Goal: Information Seeking & Learning: Find specific fact

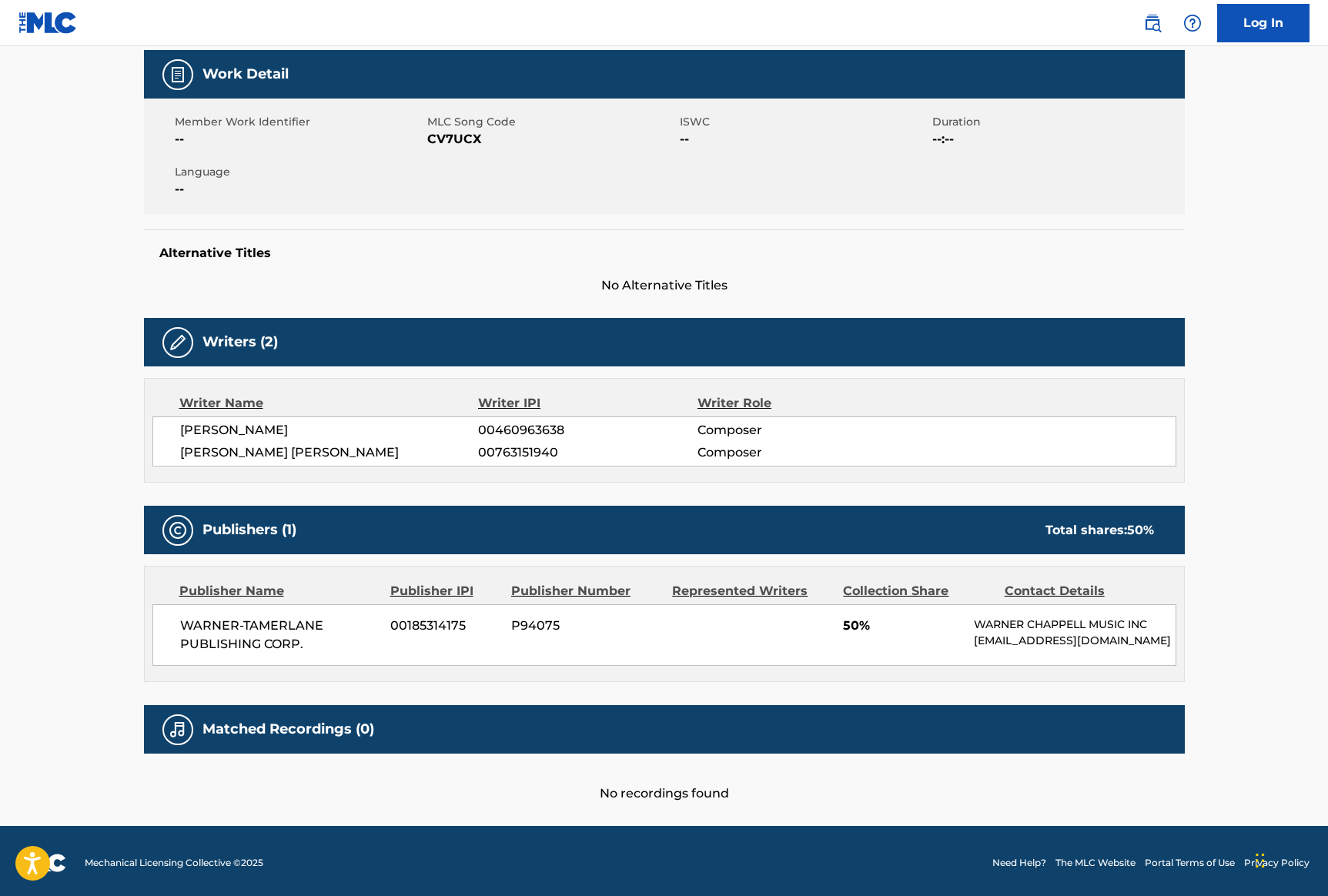
scroll to position [239, 0]
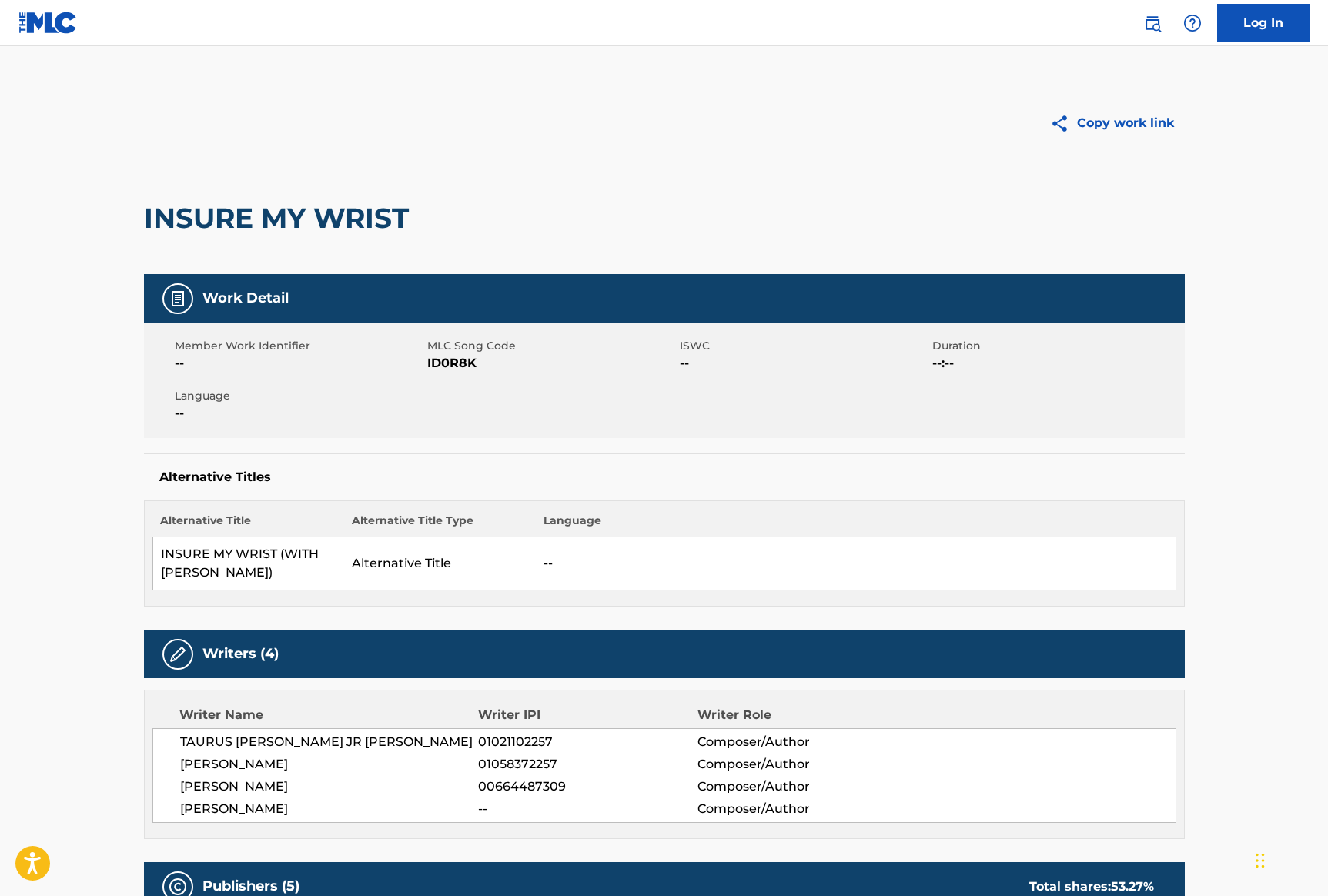
click at [66, 15] on img at bounding box center [48, 22] width 59 height 22
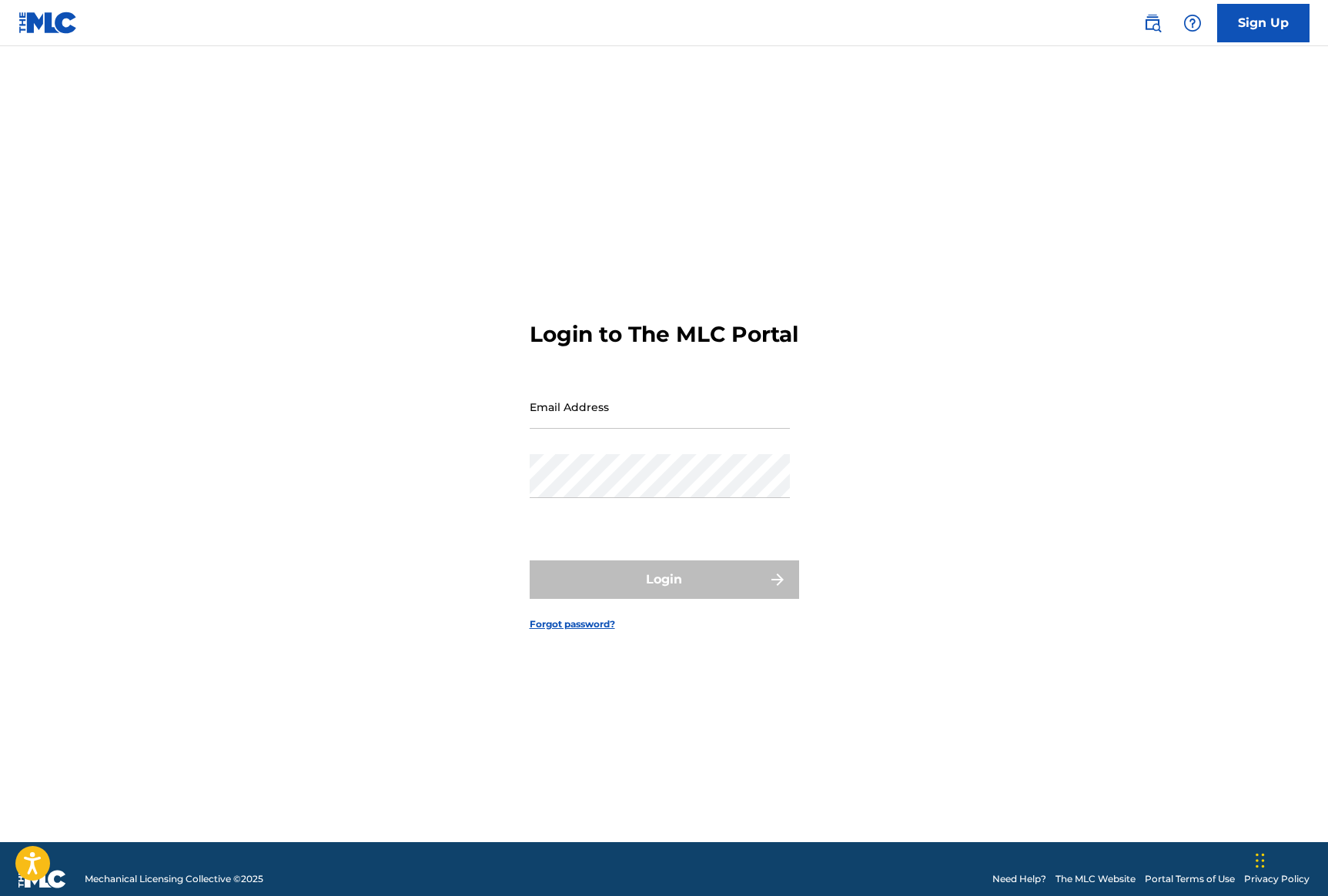
click at [44, 24] on img at bounding box center [48, 22] width 59 height 22
click at [678, 429] on input "Email Address" at bounding box center [659, 407] width 260 height 44
click at [1008, 454] on div "Login to The MLC Portal Email Address Password Login Forgot password?" at bounding box center [664, 463] width 1078 height 757
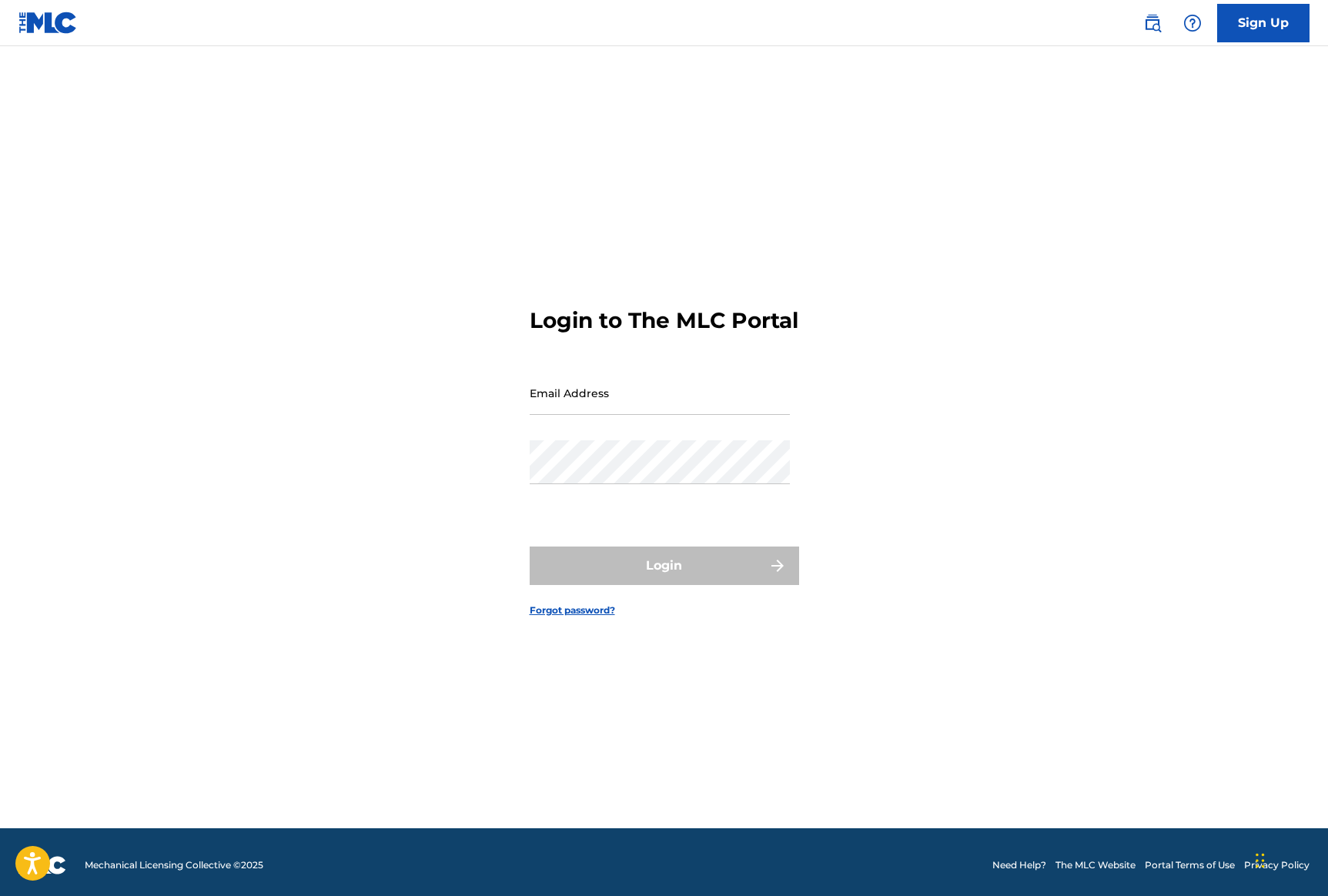
scroll to position [20, 0]
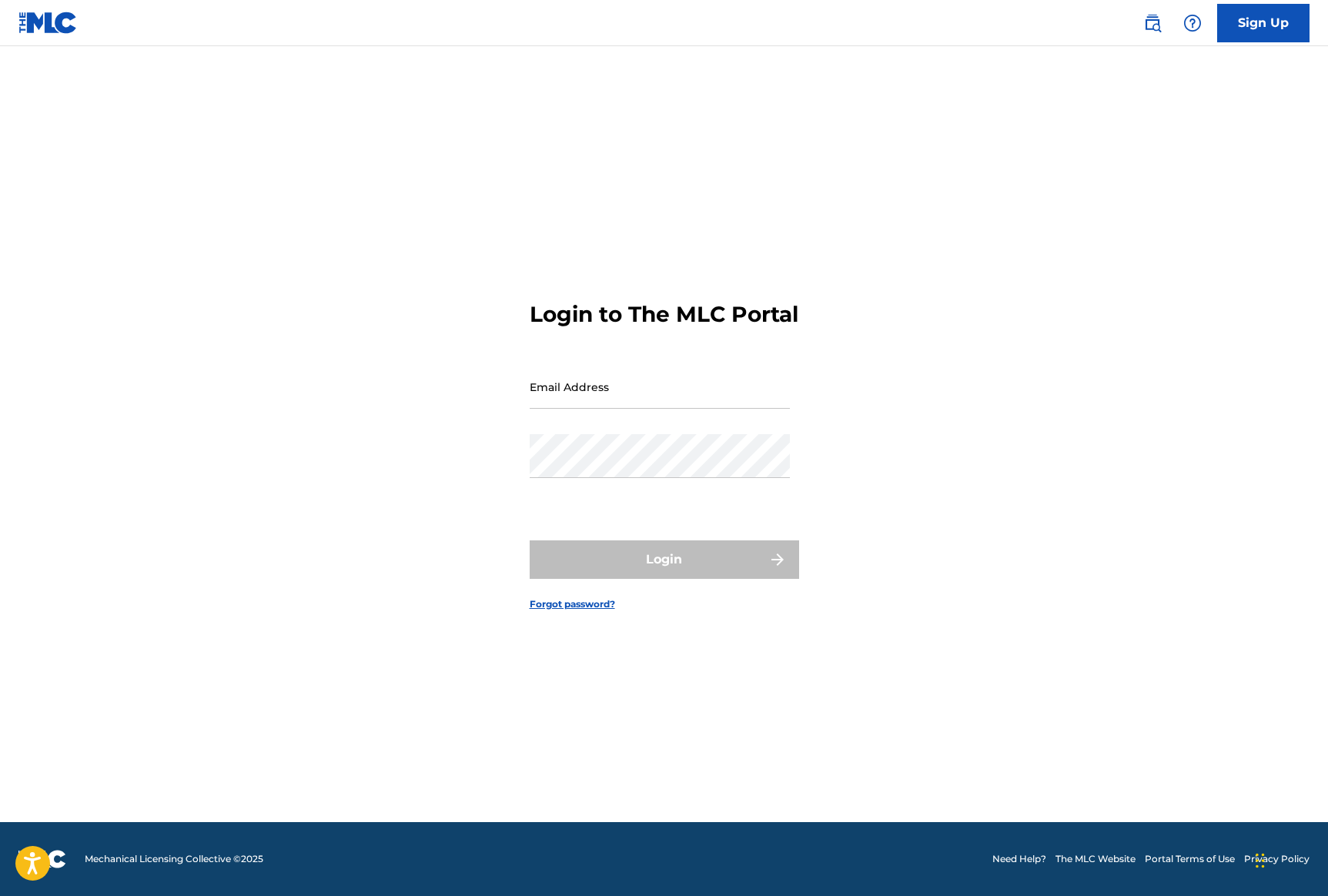
click at [57, 860] on img at bounding box center [43, 859] width 48 height 19
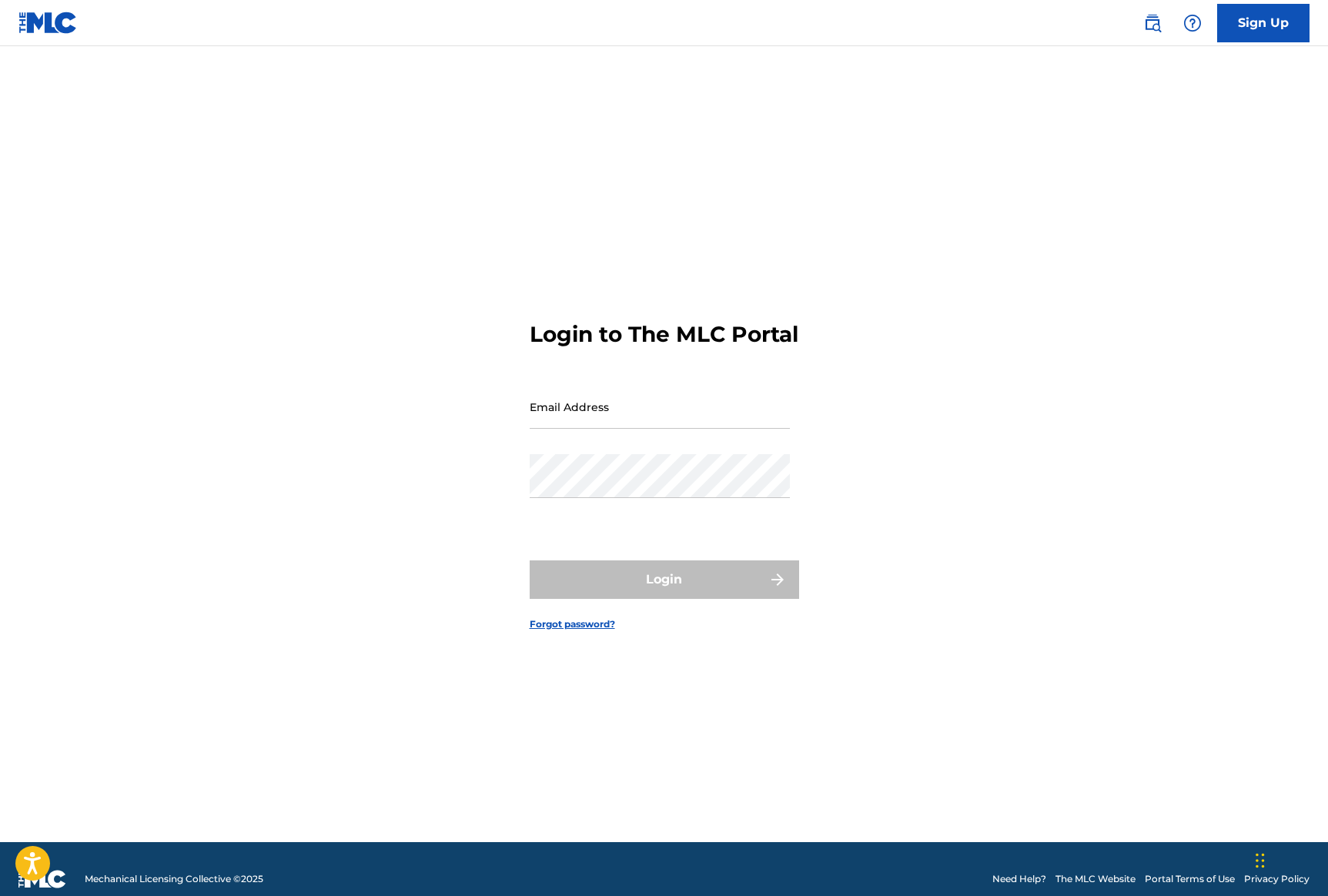
click at [1153, 22] on img at bounding box center [1153, 23] width 19 height 19
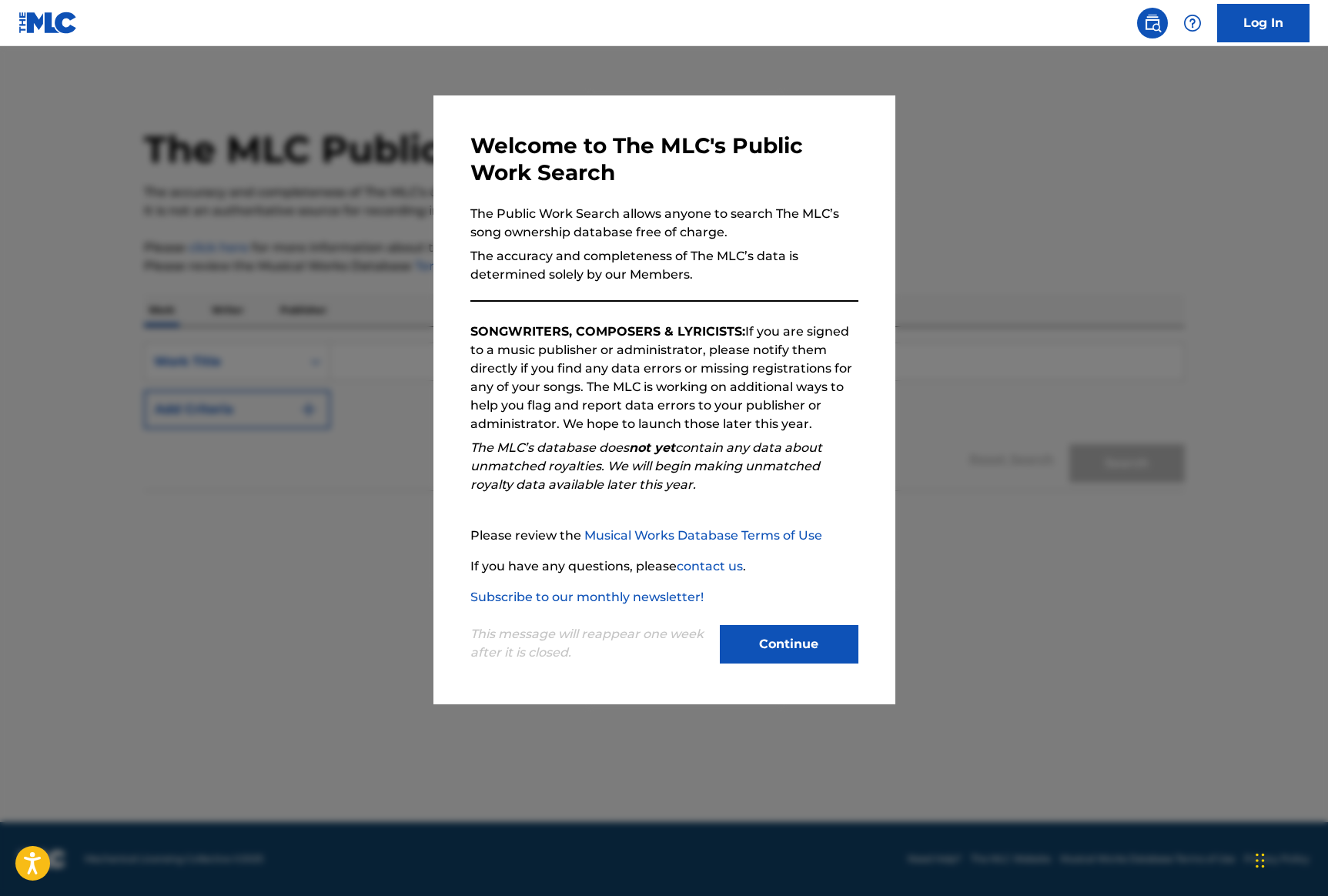
click at [774, 632] on button "Continue" at bounding box center [789, 644] width 139 height 39
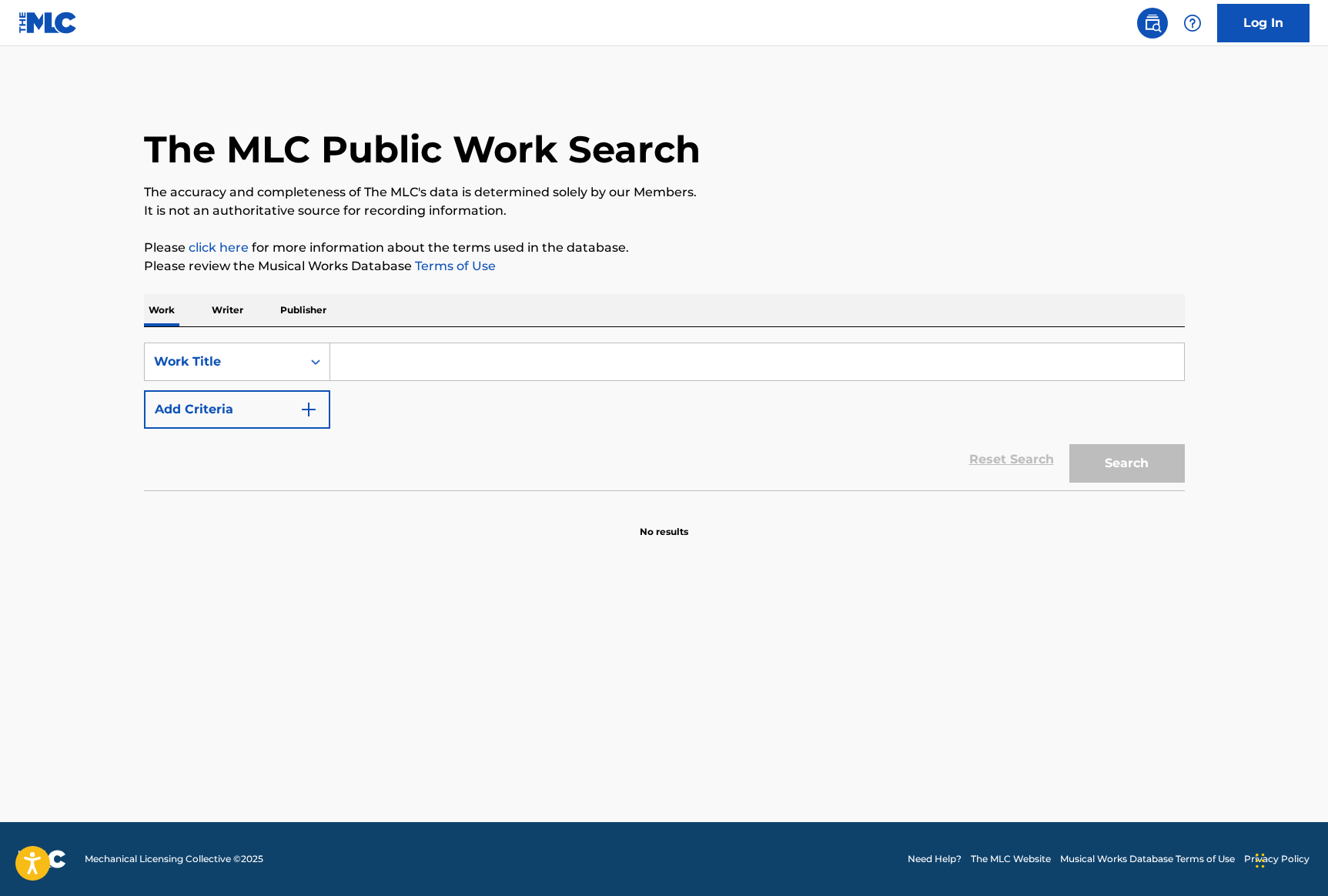
click at [364, 362] on input "Search Form" at bounding box center [757, 362] width 854 height 37
paste input "SOCIAL POSITIONING"
type input "SOCIAL POSITIONING"
click at [321, 404] on button "Add Criteria" at bounding box center [237, 409] width 186 height 39
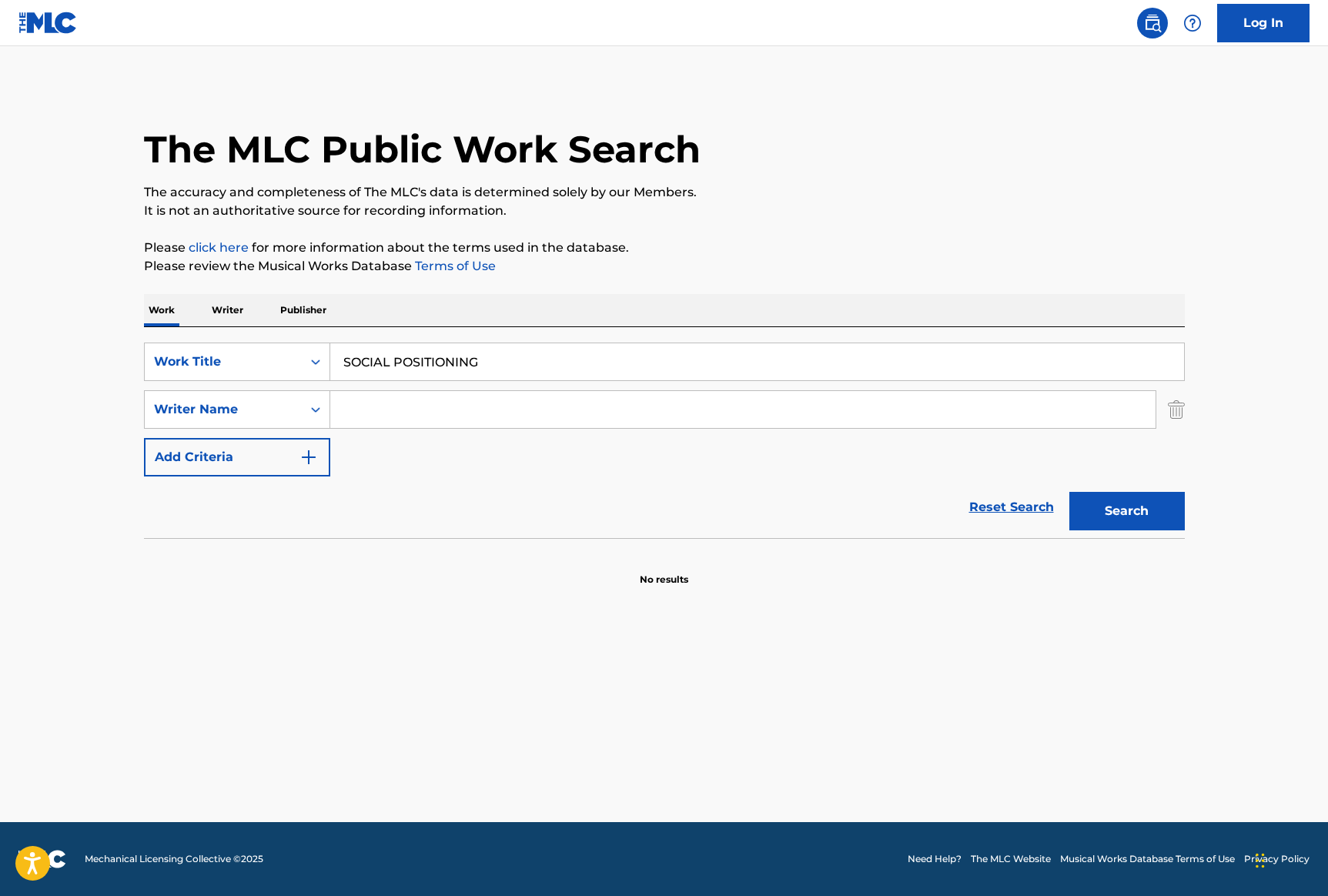
click at [383, 403] on input "Search Form" at bounding box center [743, 409] width 825 height 37
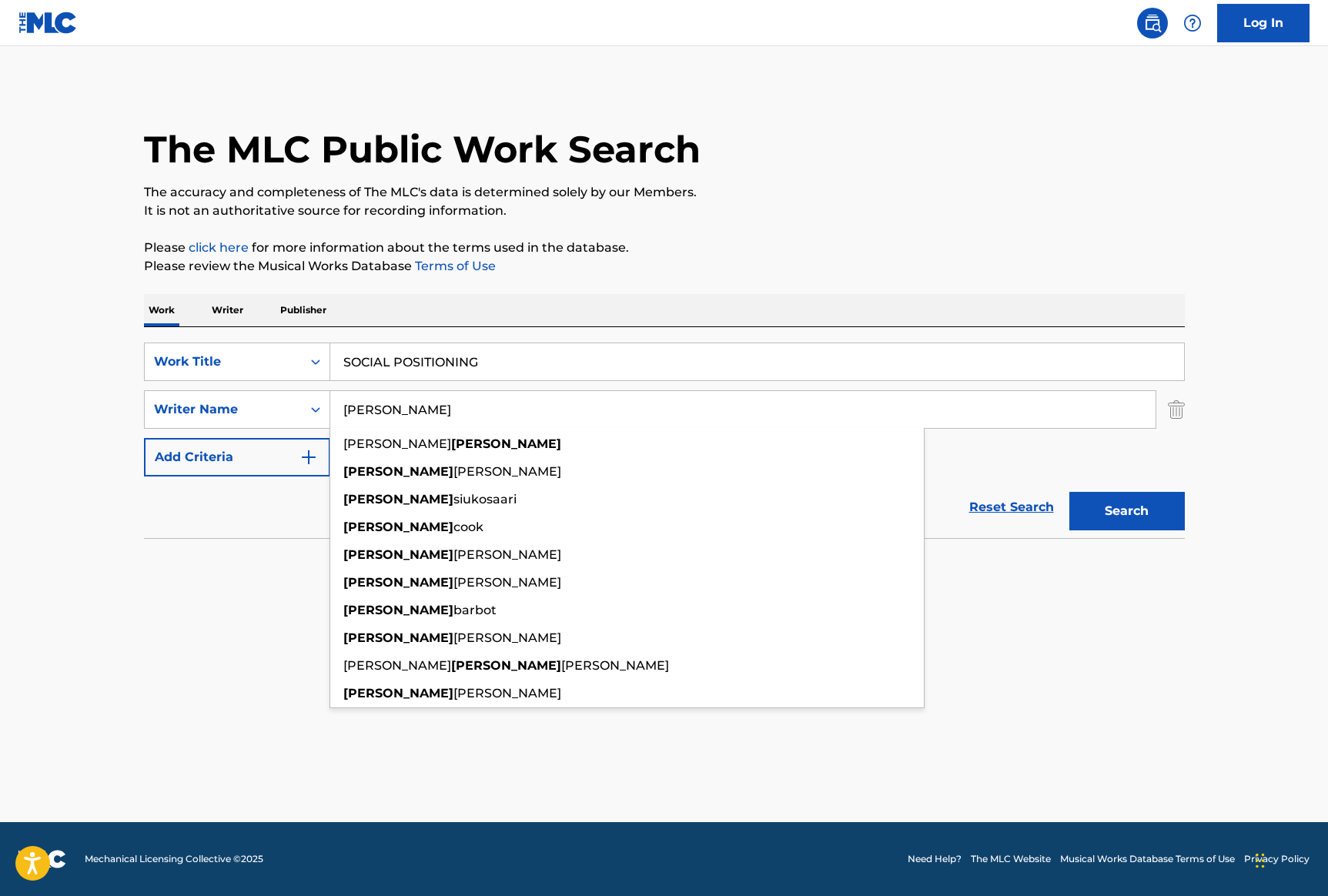
click at [343, 411] on input "[PERSON_NAME]" at bounding box center [743, 409] width 825 height 37
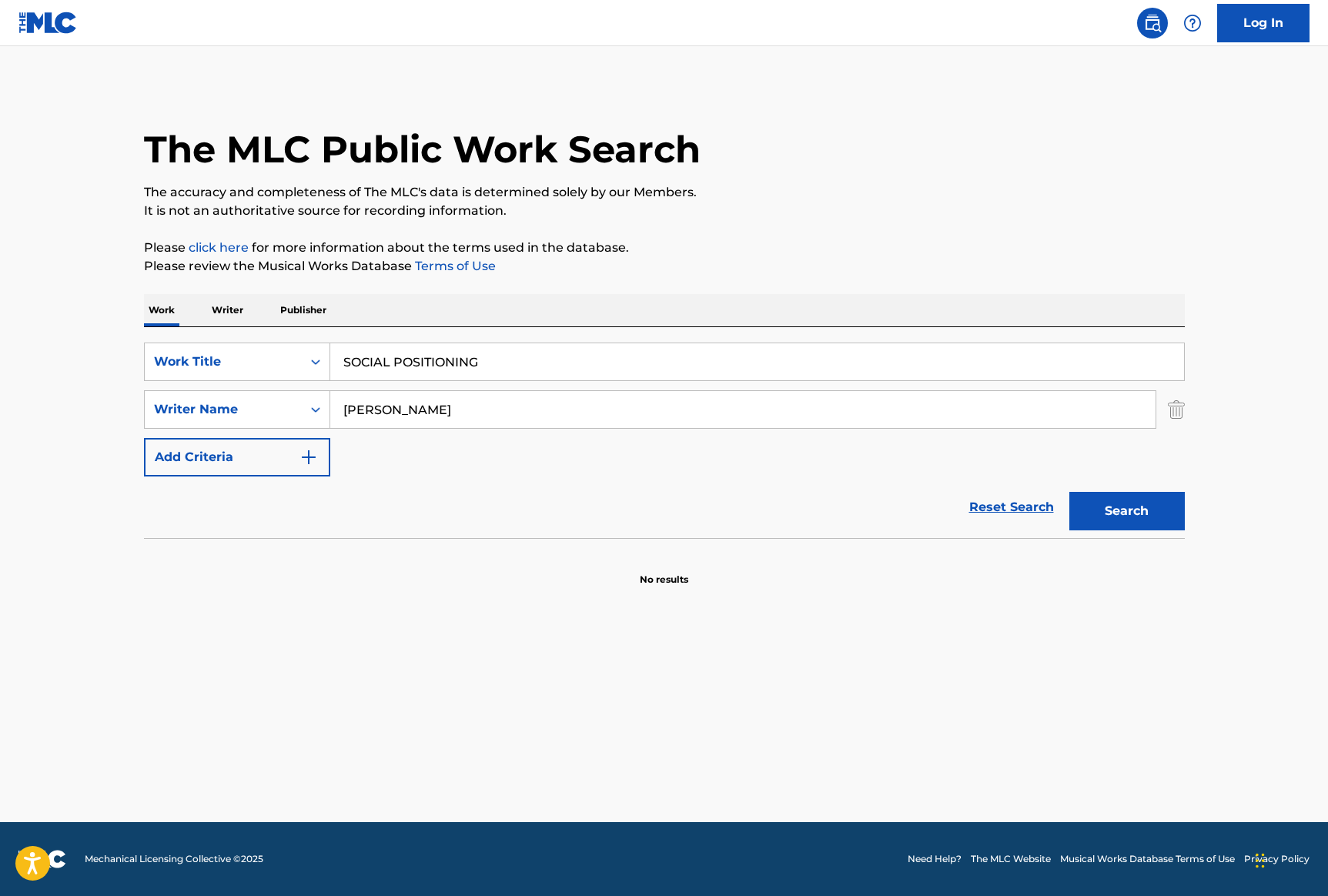
type input "[PERSON_NAME]"
click at [1070, 492] on button "Search" at bounding box center [1127, 511] width 116 height 39
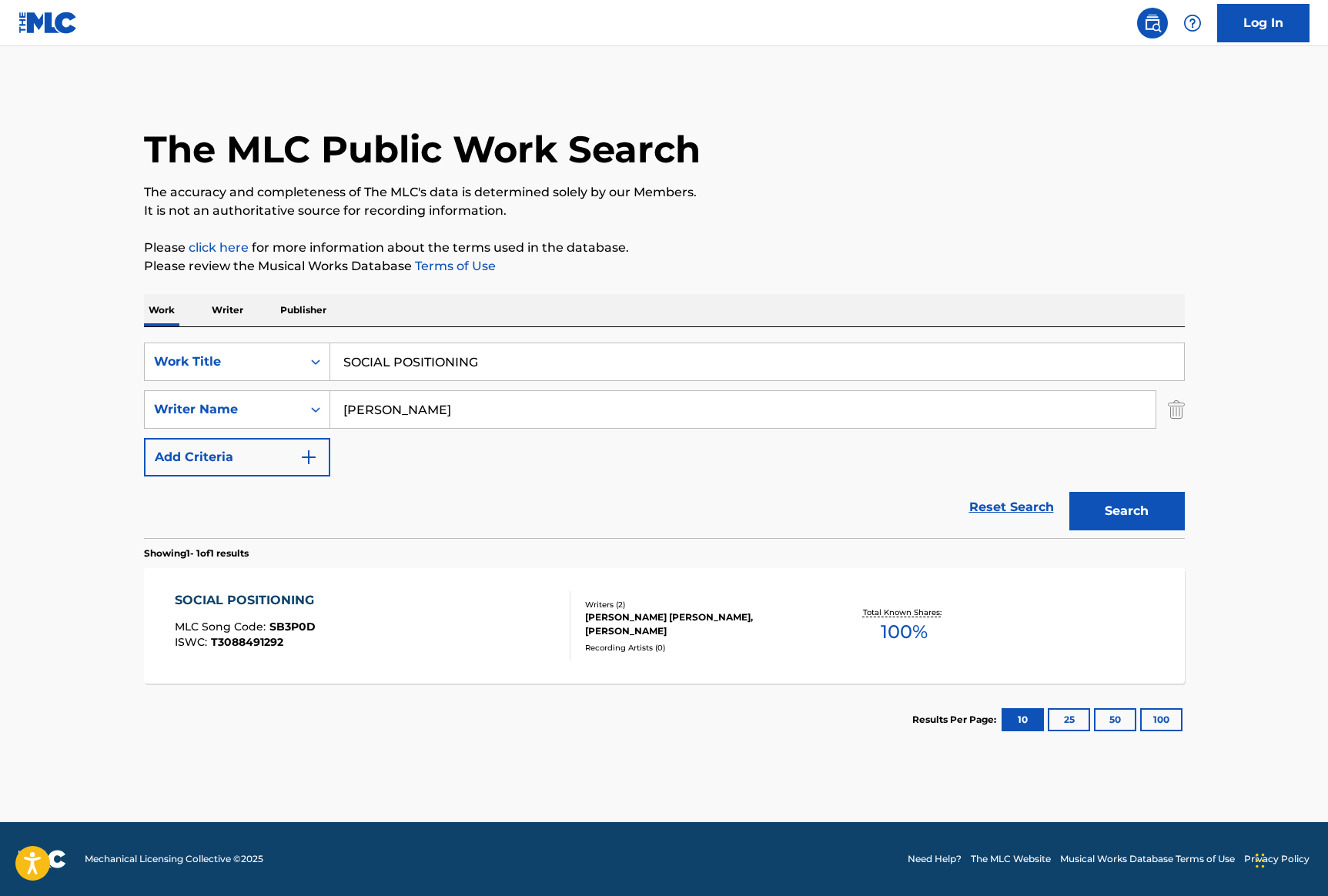
click at [507, 616] on div "SOCIAL POSITIONING MLC Song Code : SB3P0D ISWC : T3088491292" at bounding box center [372, 625] width 396 height 70
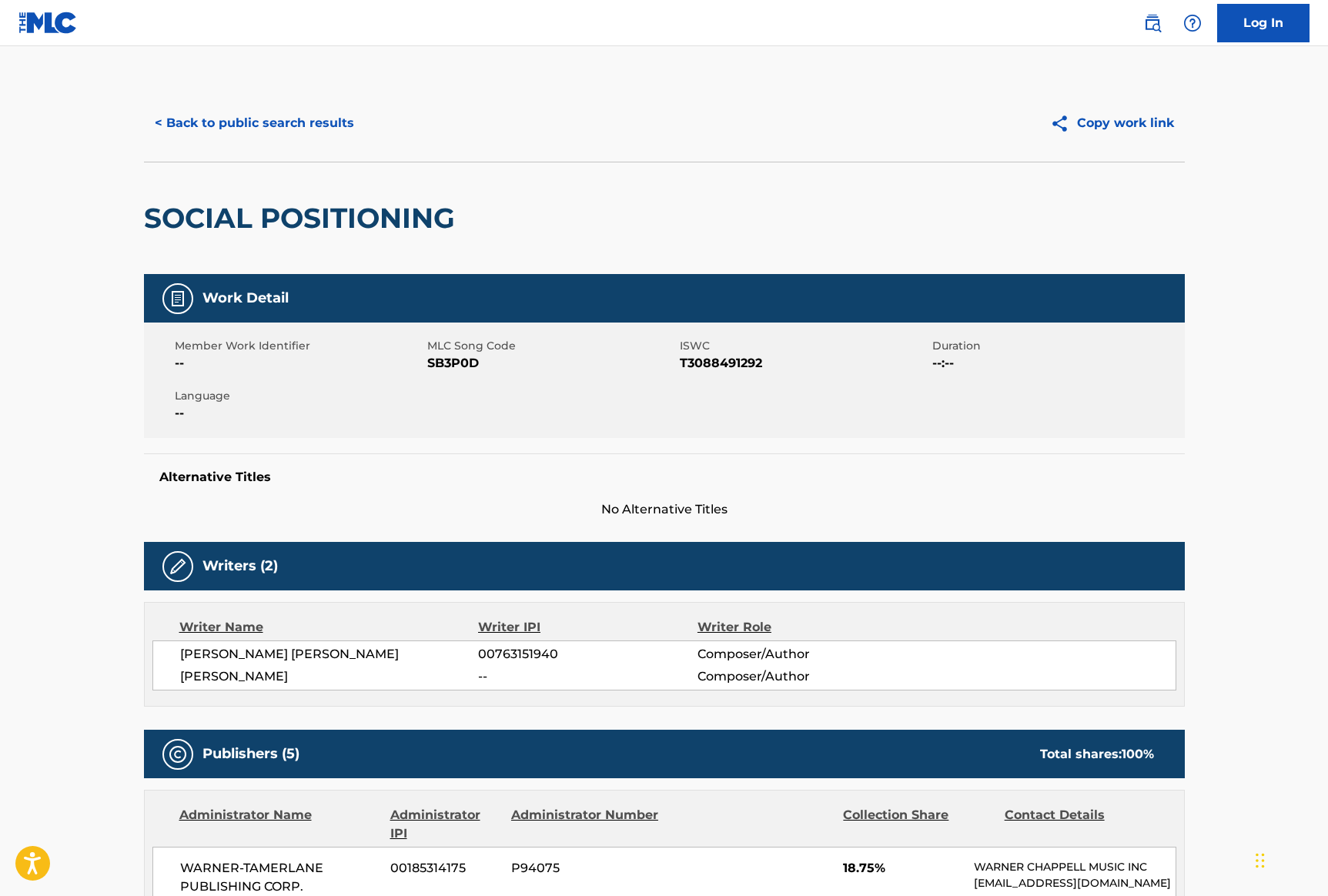
click at [278, 121] on button "< Back to public search results" at bounding box center [255, 123] width 221 height 39
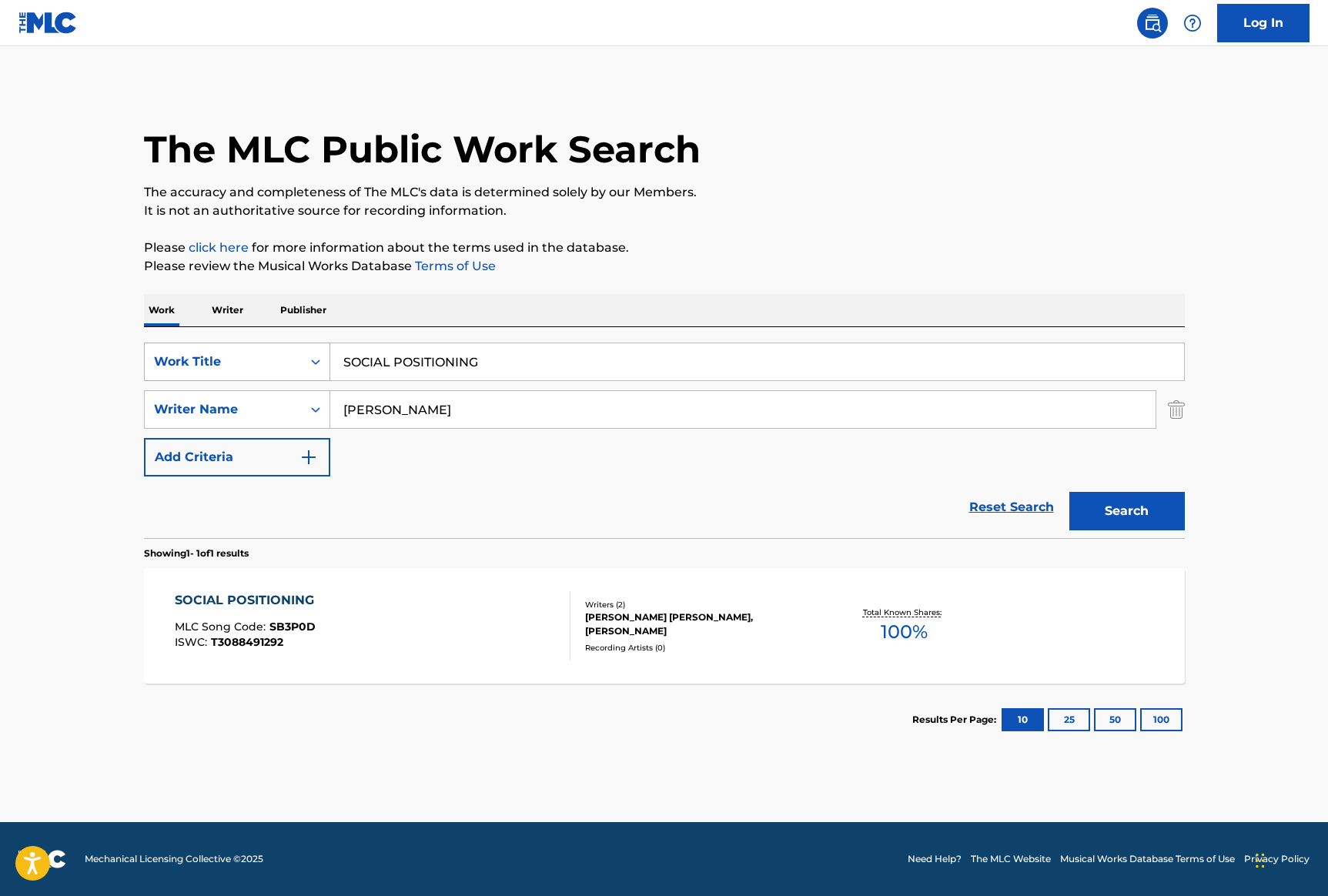
click at [279, 364] on div "Work Title" at bounding box center [223, 362] width 139 height 19
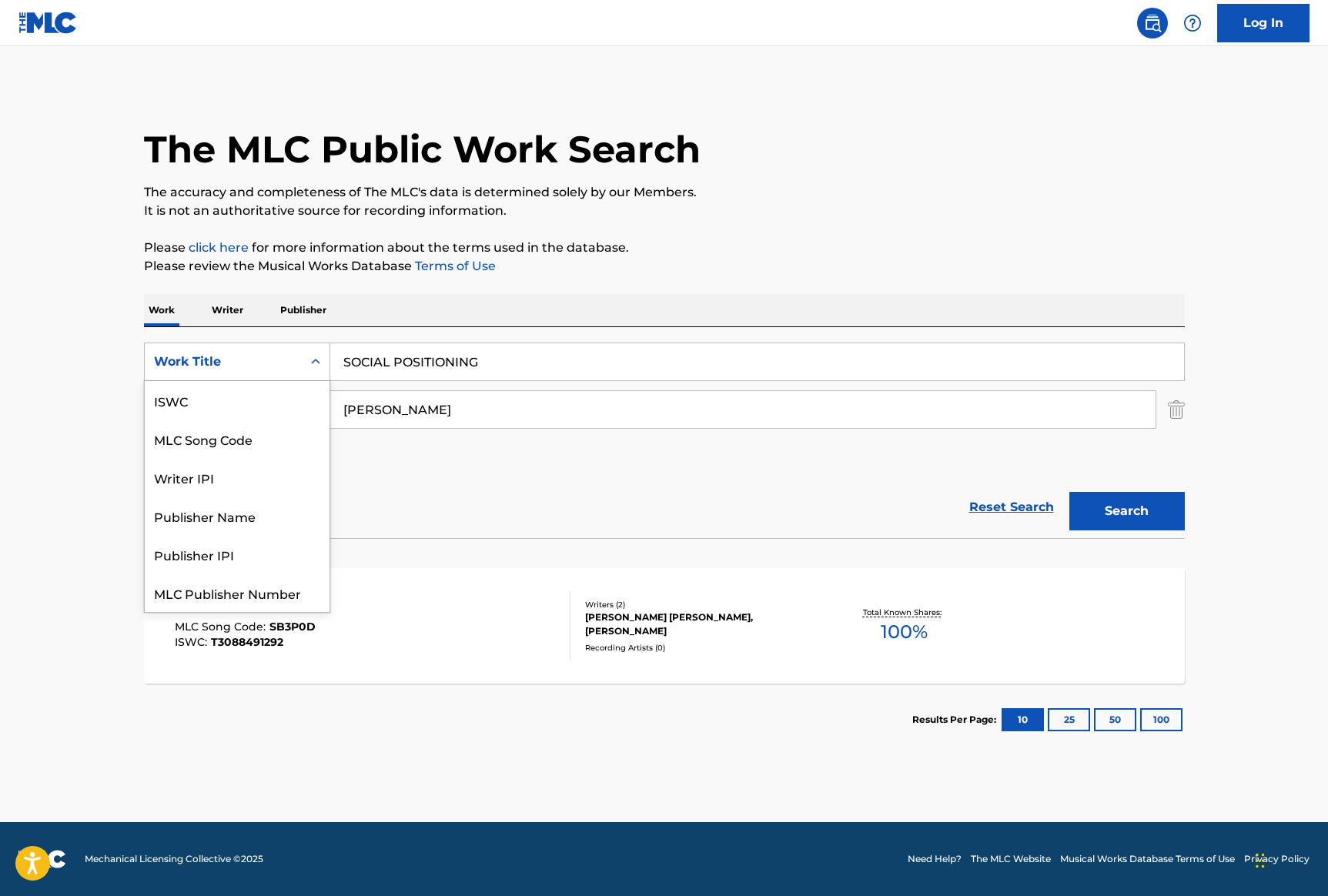
scroll to position [39, 0]
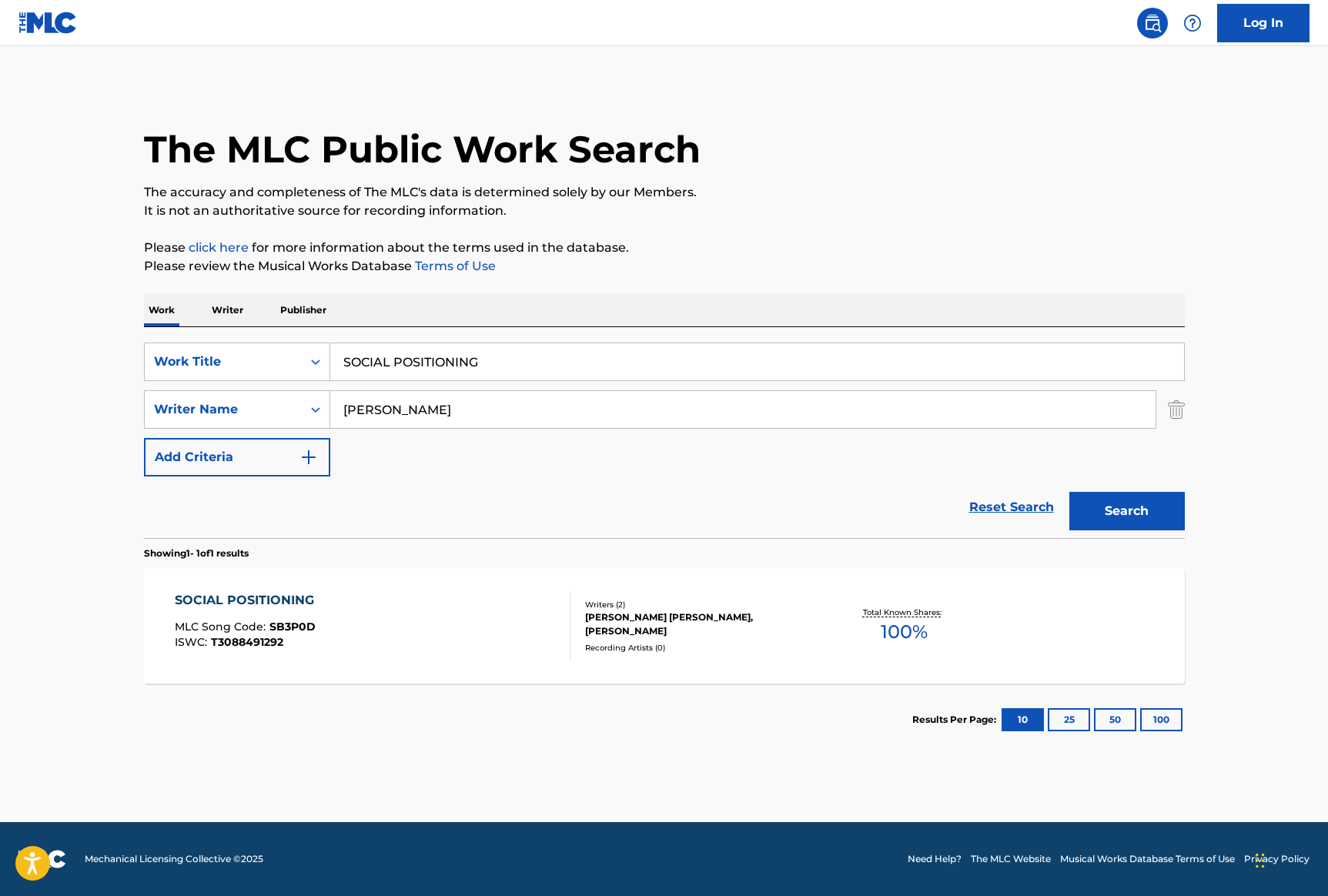
click at [232, 300] on p "Writer" at bounding box center [228, 310] width 41 height 32
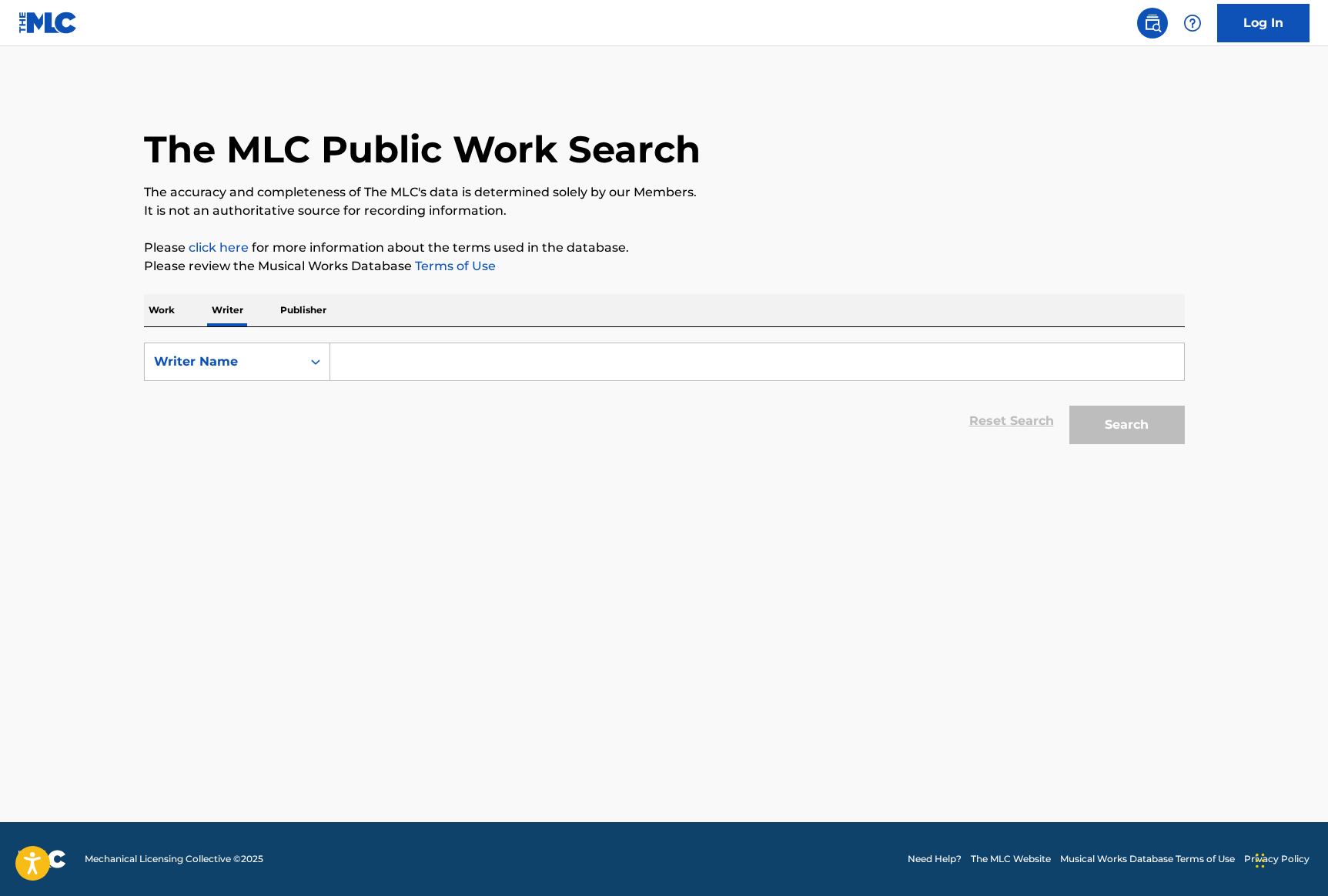
click at [453, 362] on input "Search Form" at bounding box center [757, 362] width 854 height 37
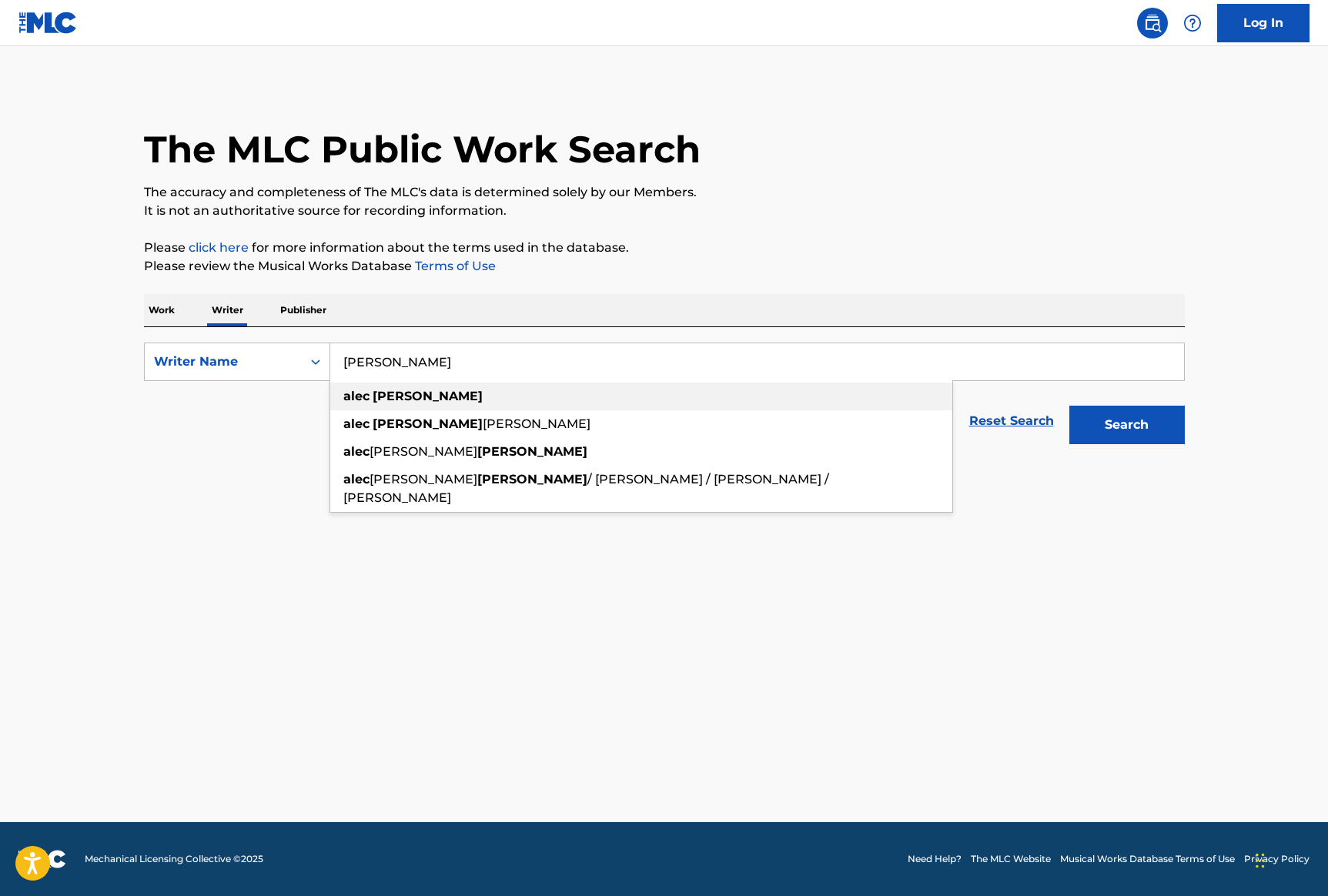
type input "[PERSON_NAME]"
click at [516, 399] on div "[PERSON_NAME]" at bounding box center [641, 397] width 622 height 28
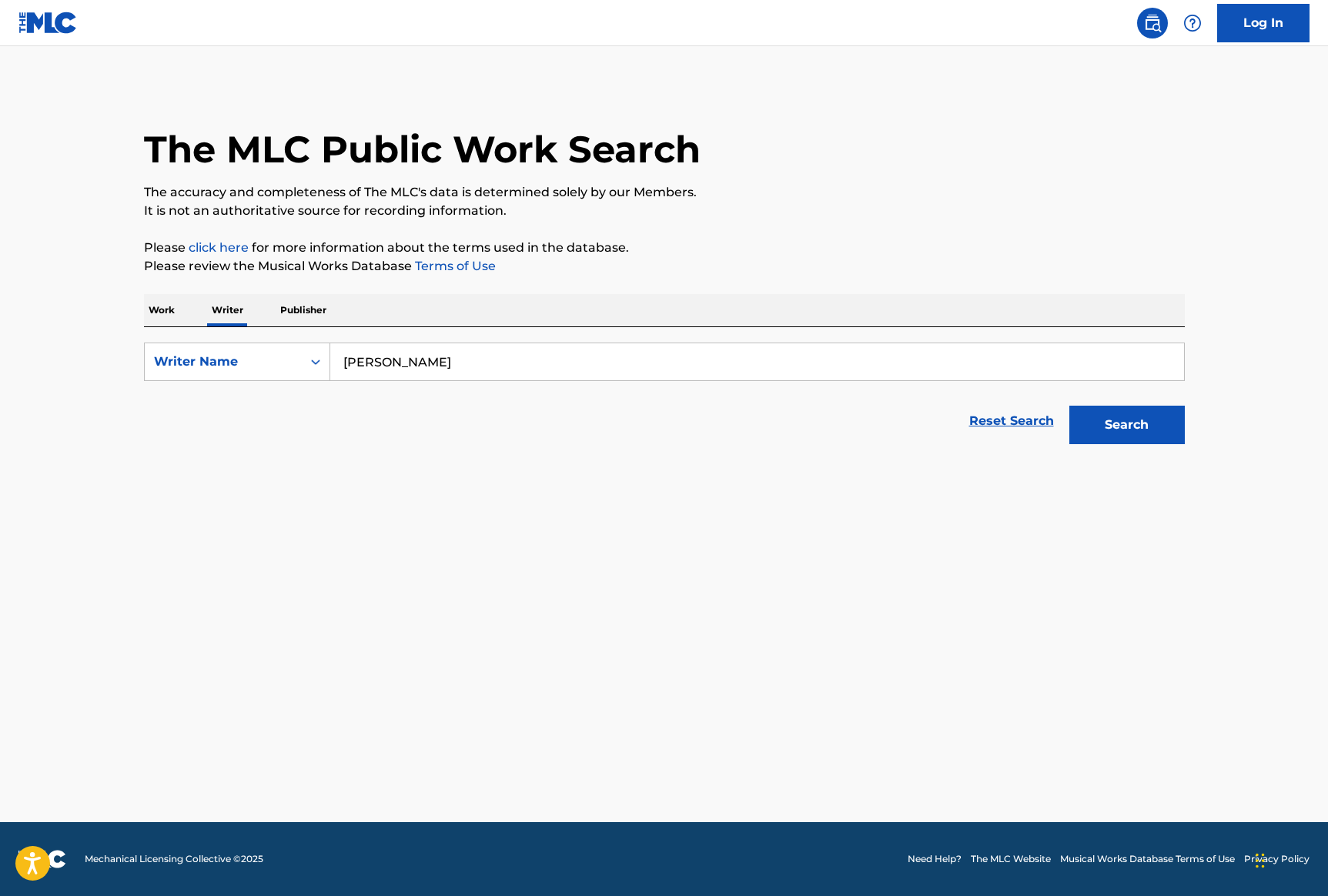
click at [1091, 420] on button "Search" at bounding box center [1127, 425] width 116 height 39
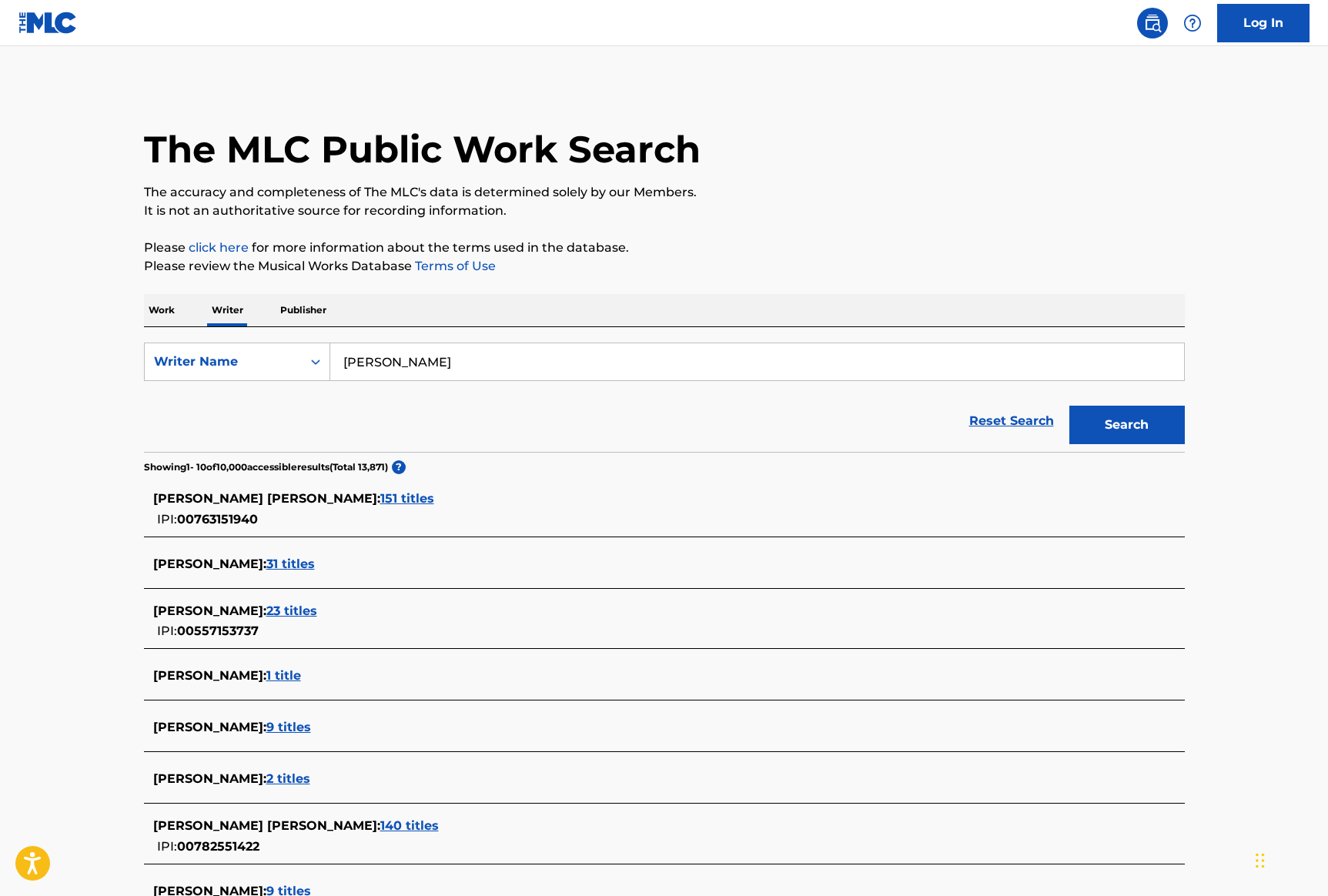
click at [380, 500] on span "151 titles" at bounding box center [407, 498] width 54 height 15
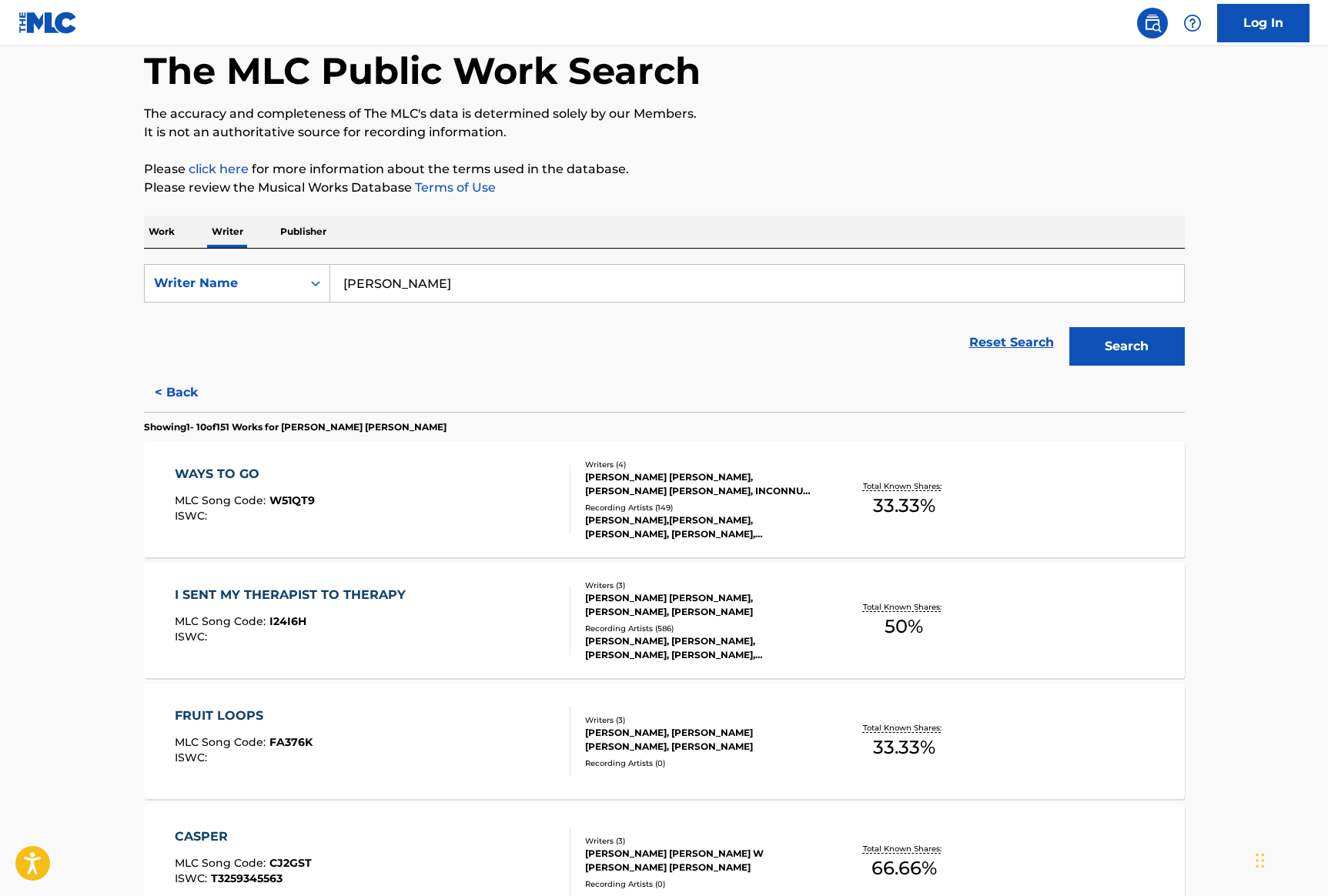
scroll to position [253, 0]
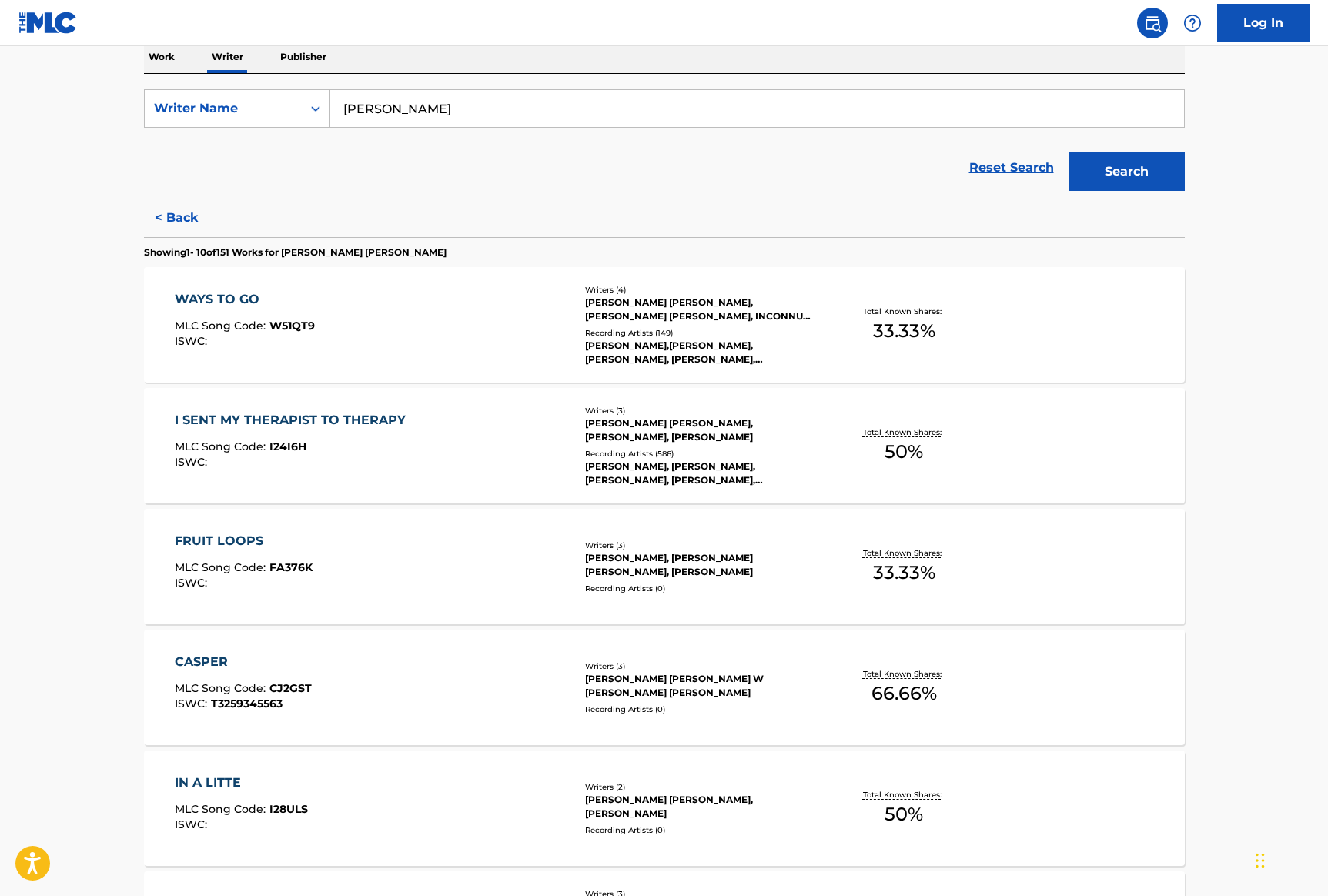
click at [519, 443] on div "I SENT MY THERAPIST TO THERAPY MLC Song Code : I24I6H ISWC :" at bounding box center [372, 446] width 396 height 70
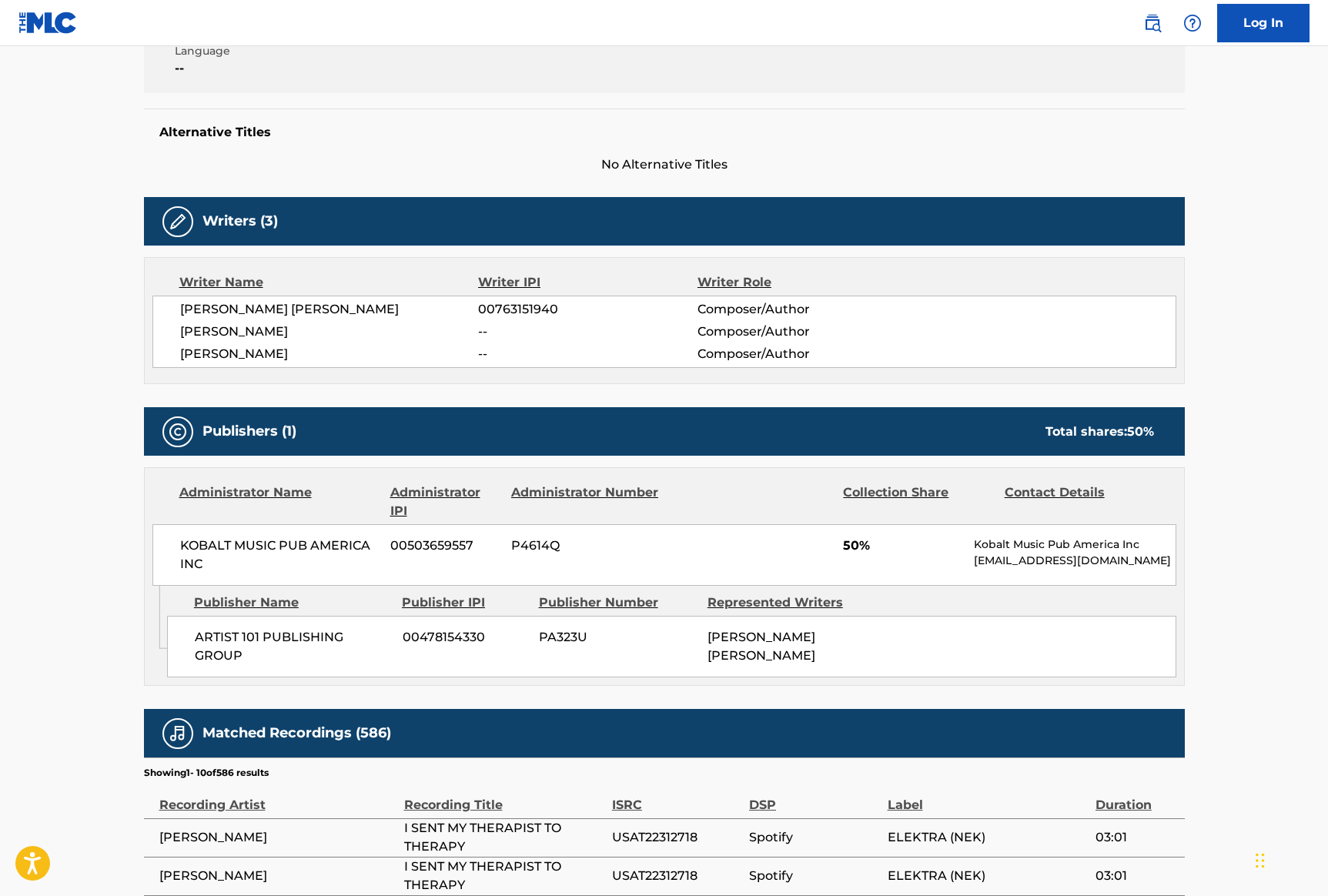
scroll to position [215, 0]
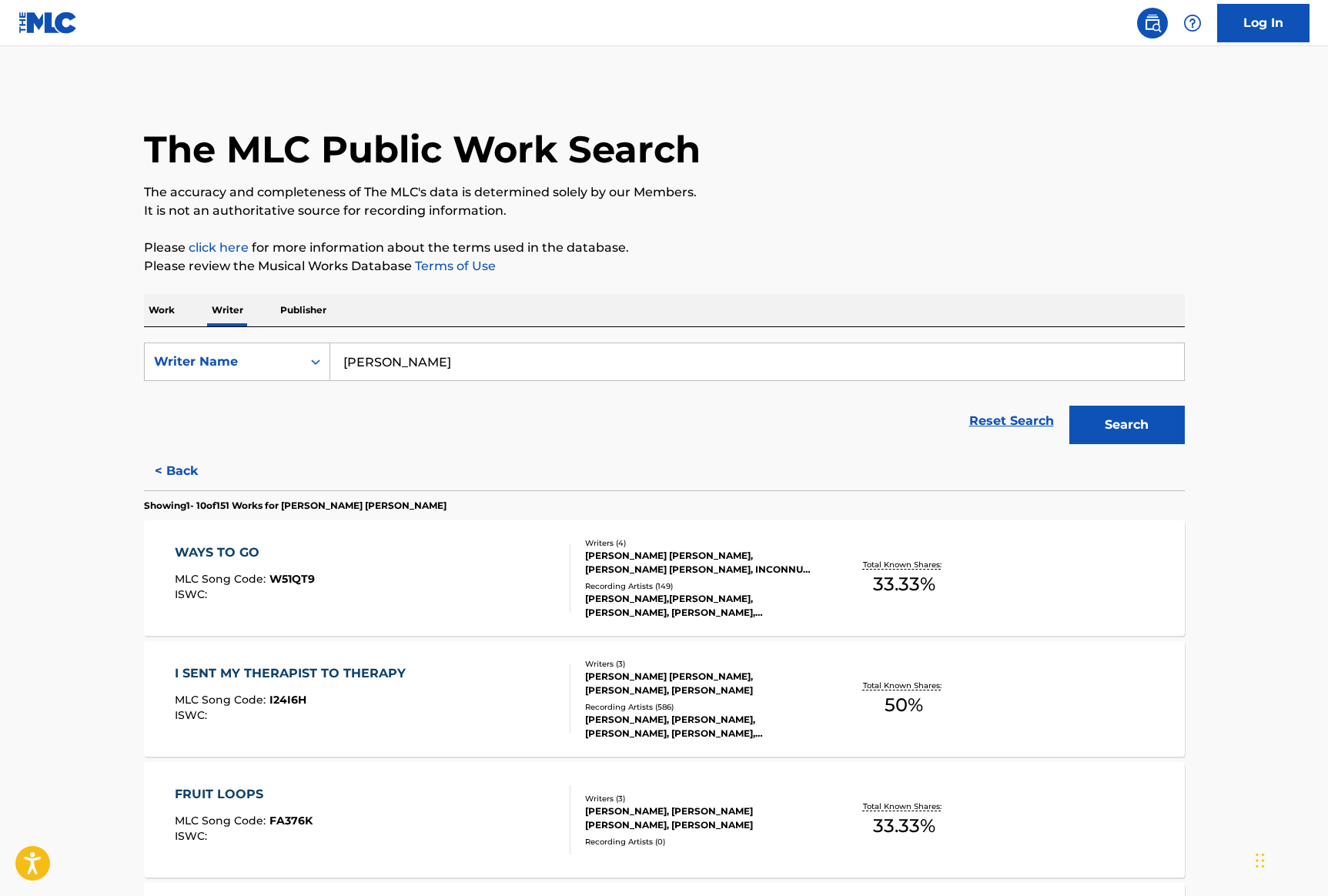
click at [283, 540] on div "WAYS TO GO MLC Song Code : W51QT9 ISWC : Writers ( 4 ) [PERSON_NAME] [PERSON_NA…" at bounding box center [665, 578] width 1041 height 116
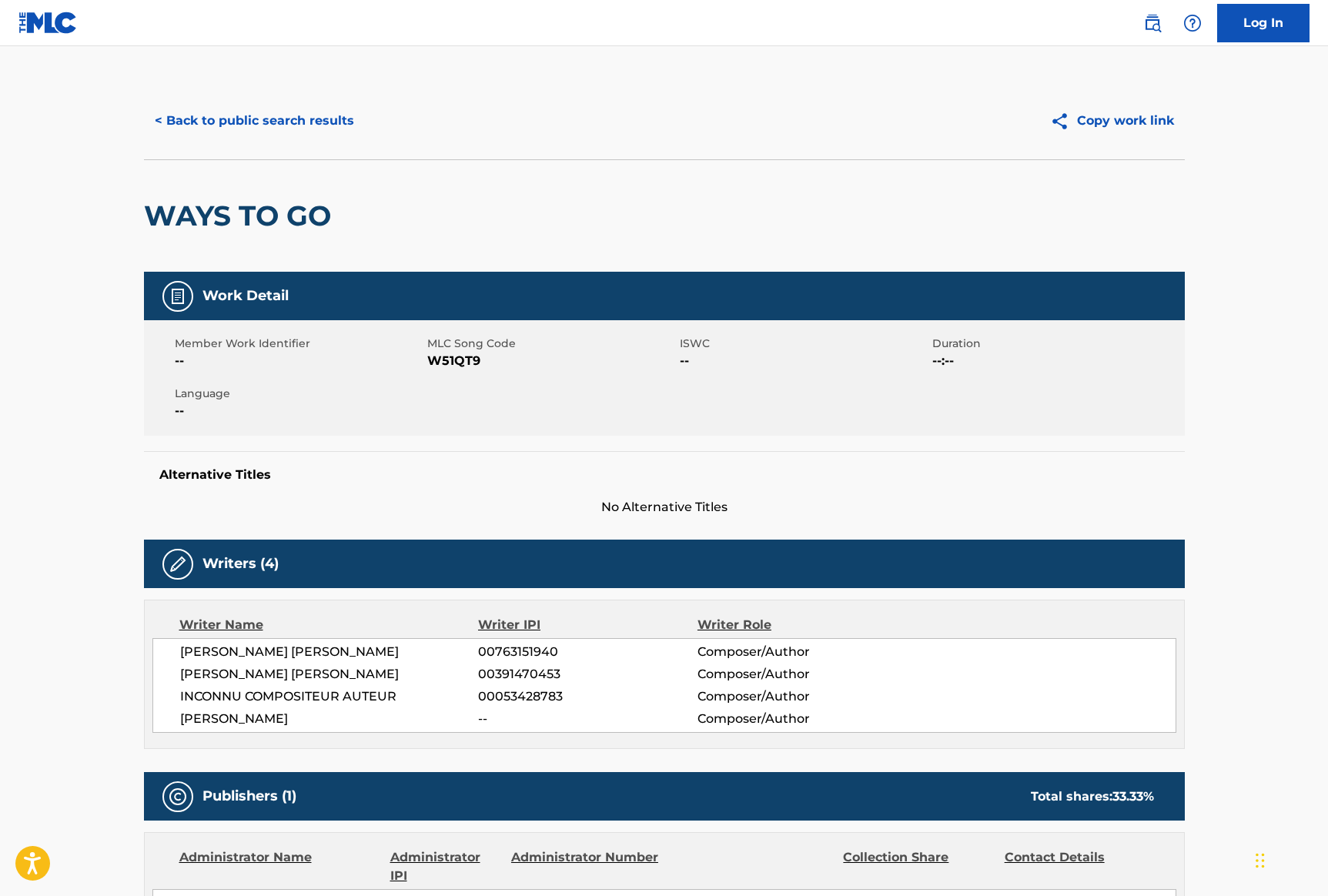
scroll to position [3, 0]
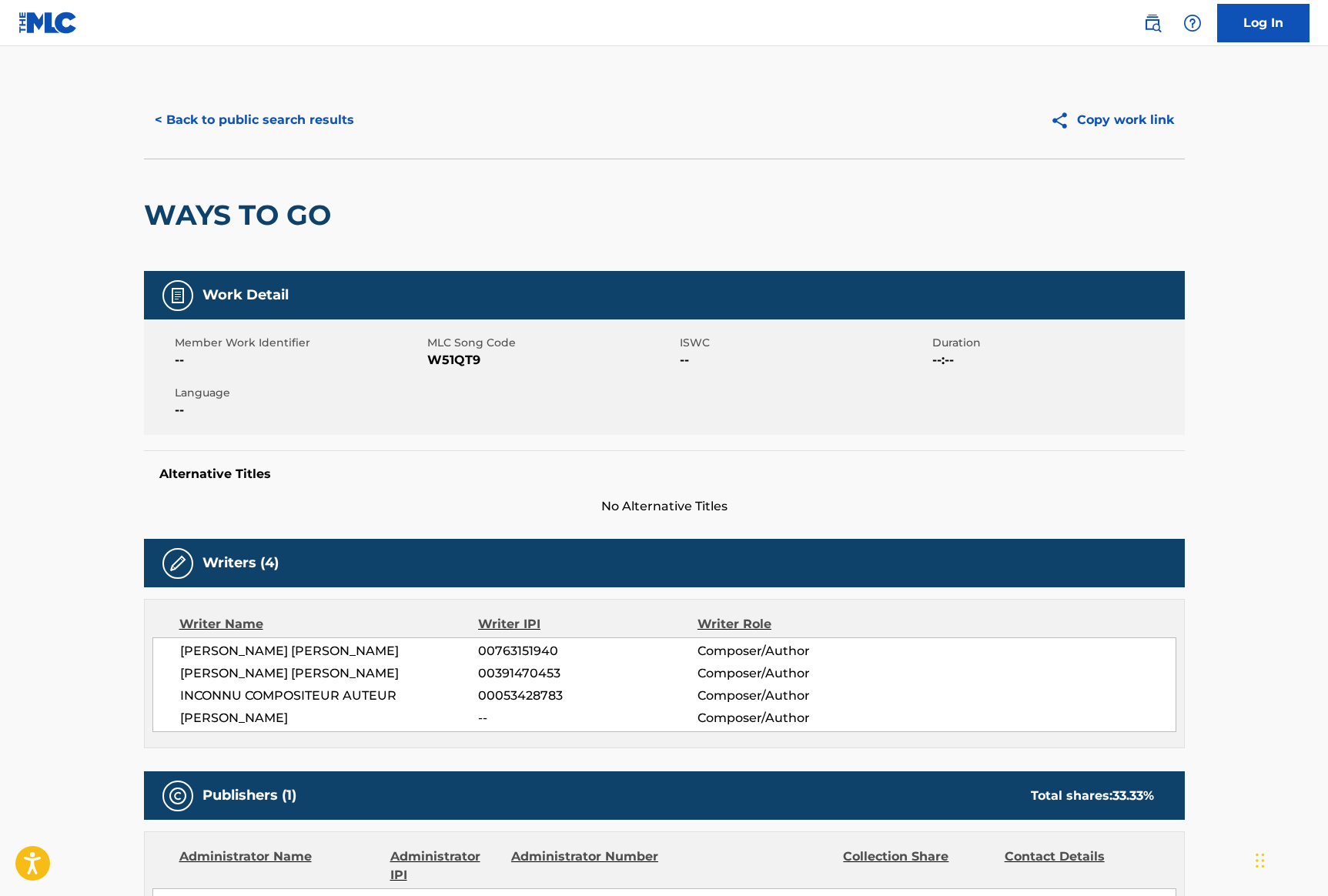
click at [269, 119] on button "< Back to public search results" at bounding box center [255, 120] width 221 height 39
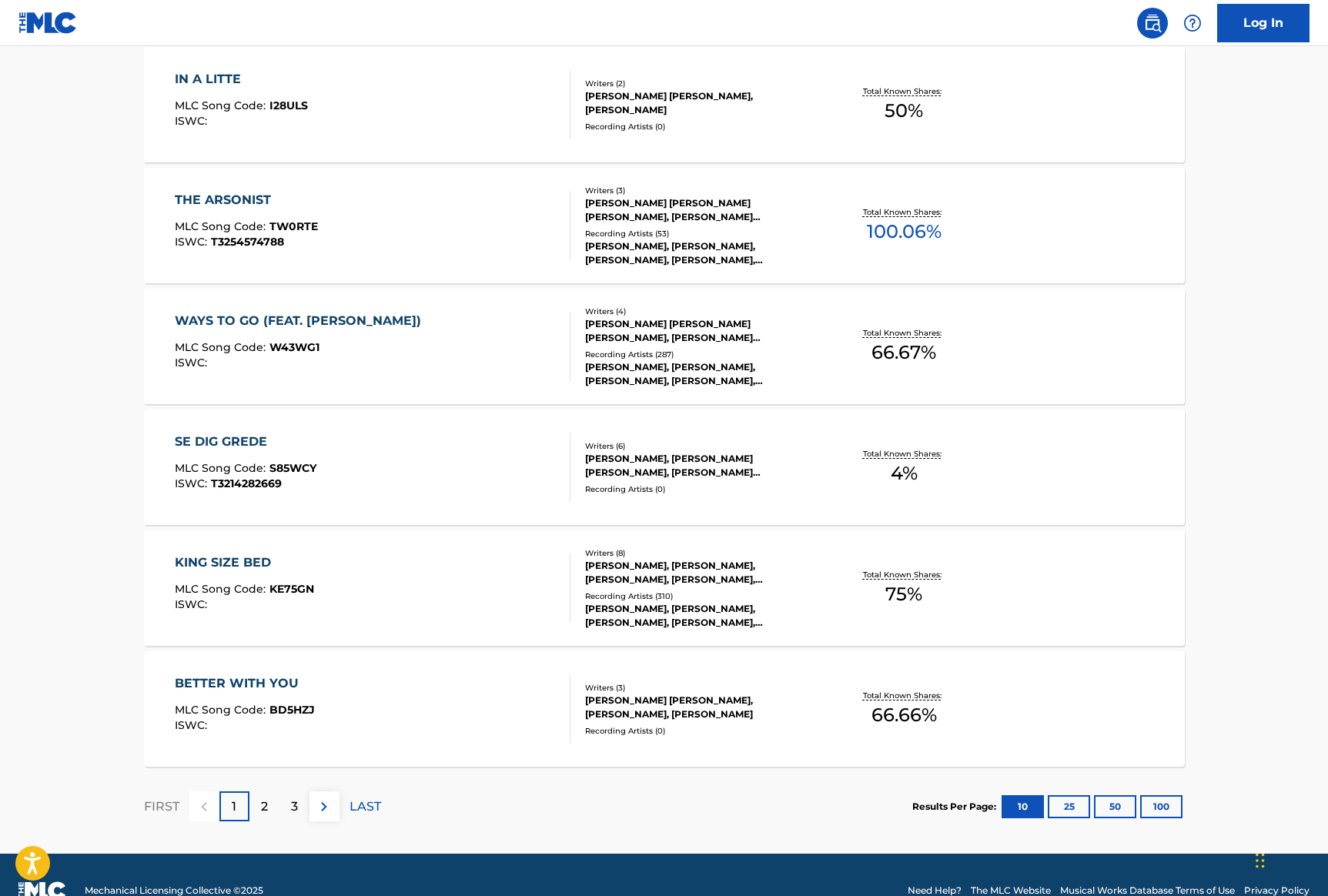
scroll to position [989, 0]
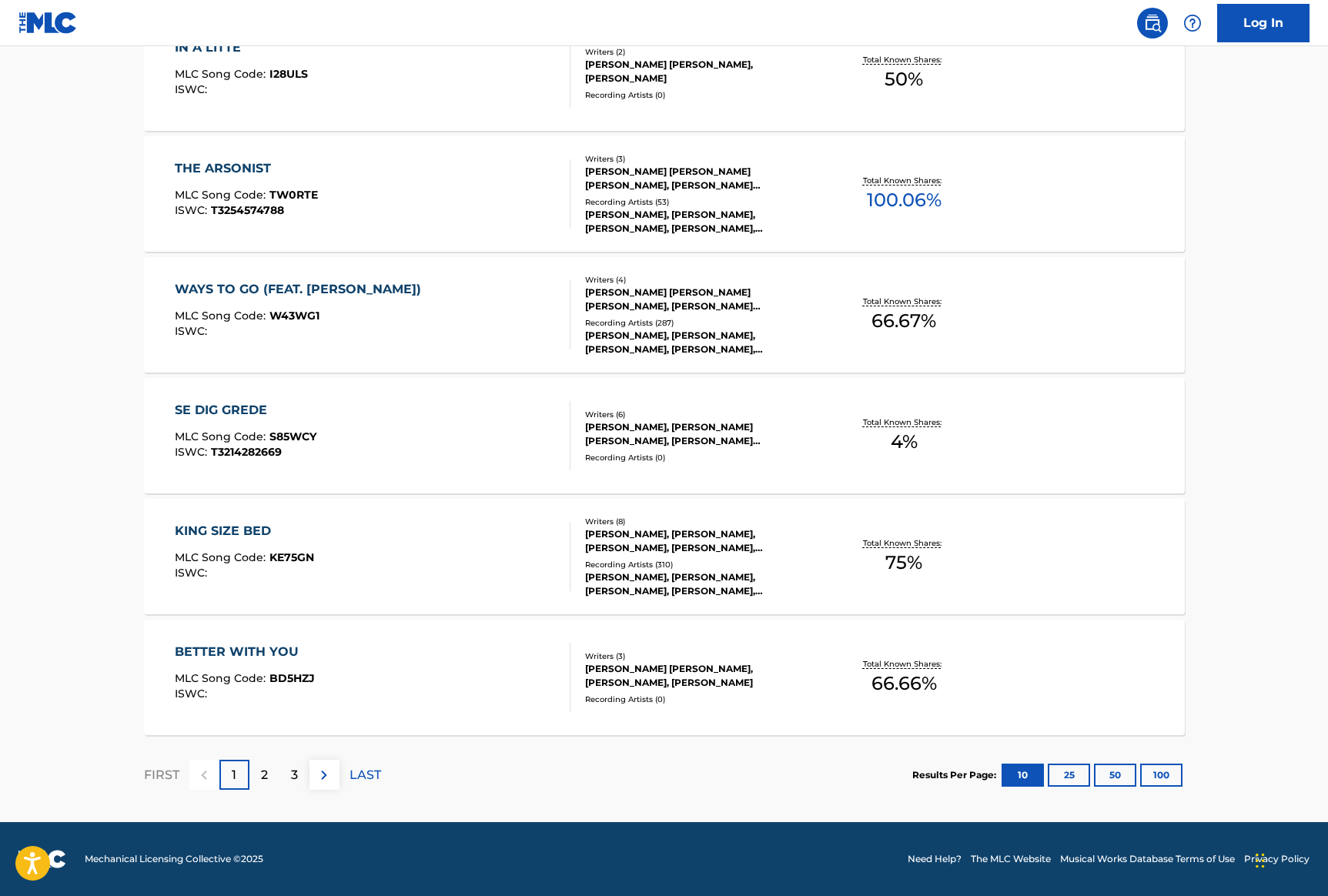
click at [264, 780] on p "2" at bounding box center [264, 775] width 7 height 19
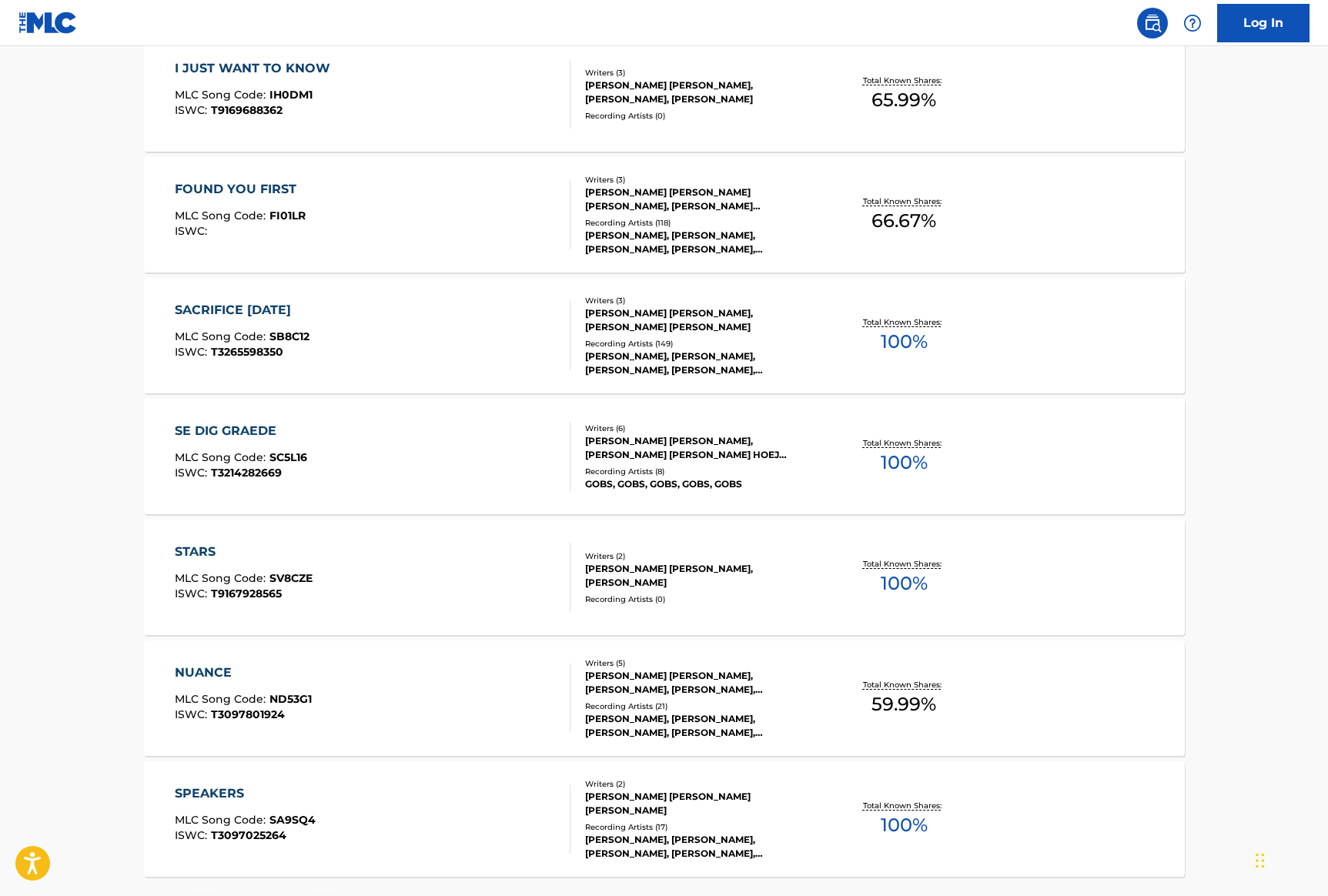
scroll to position [953, 0]
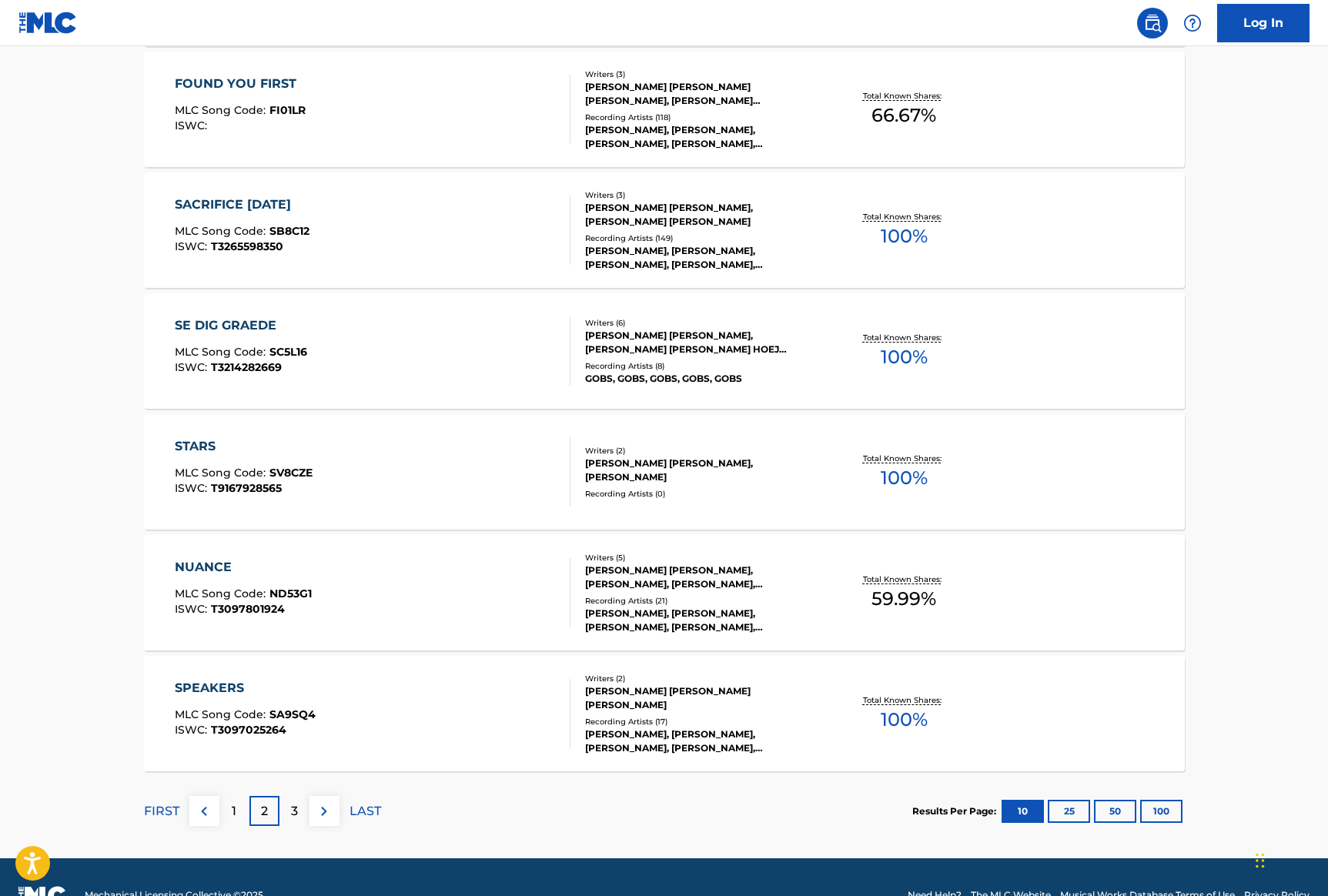
click at [296, 812] on p "3" at bounding box center [294, 812] width 7 height 19
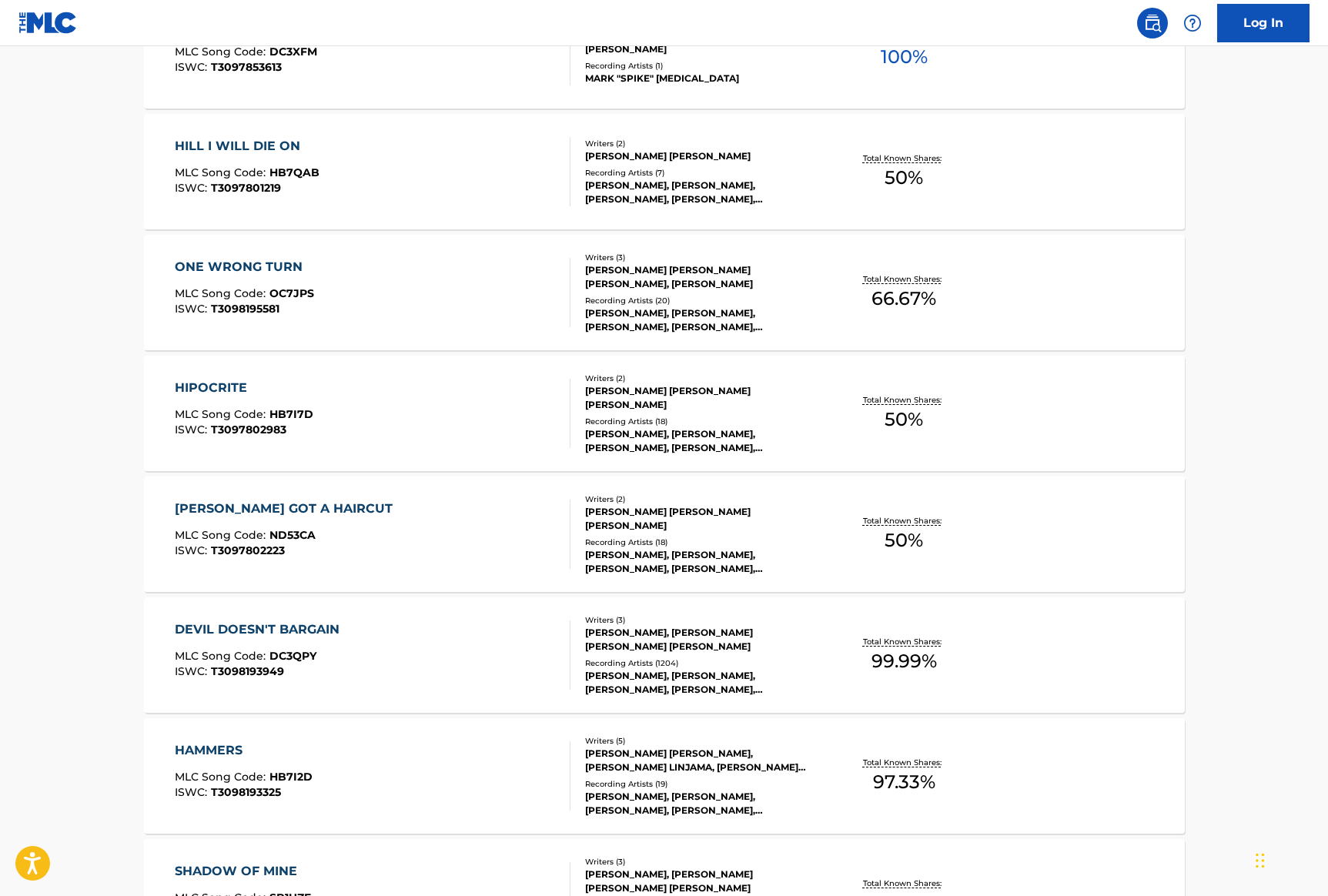
scroll to position [529, 0]
click at [298, 507] on div "[PERSON_NAME] GOT A HAIRCUT" at bounding box center [287, 507] width 225 height 19
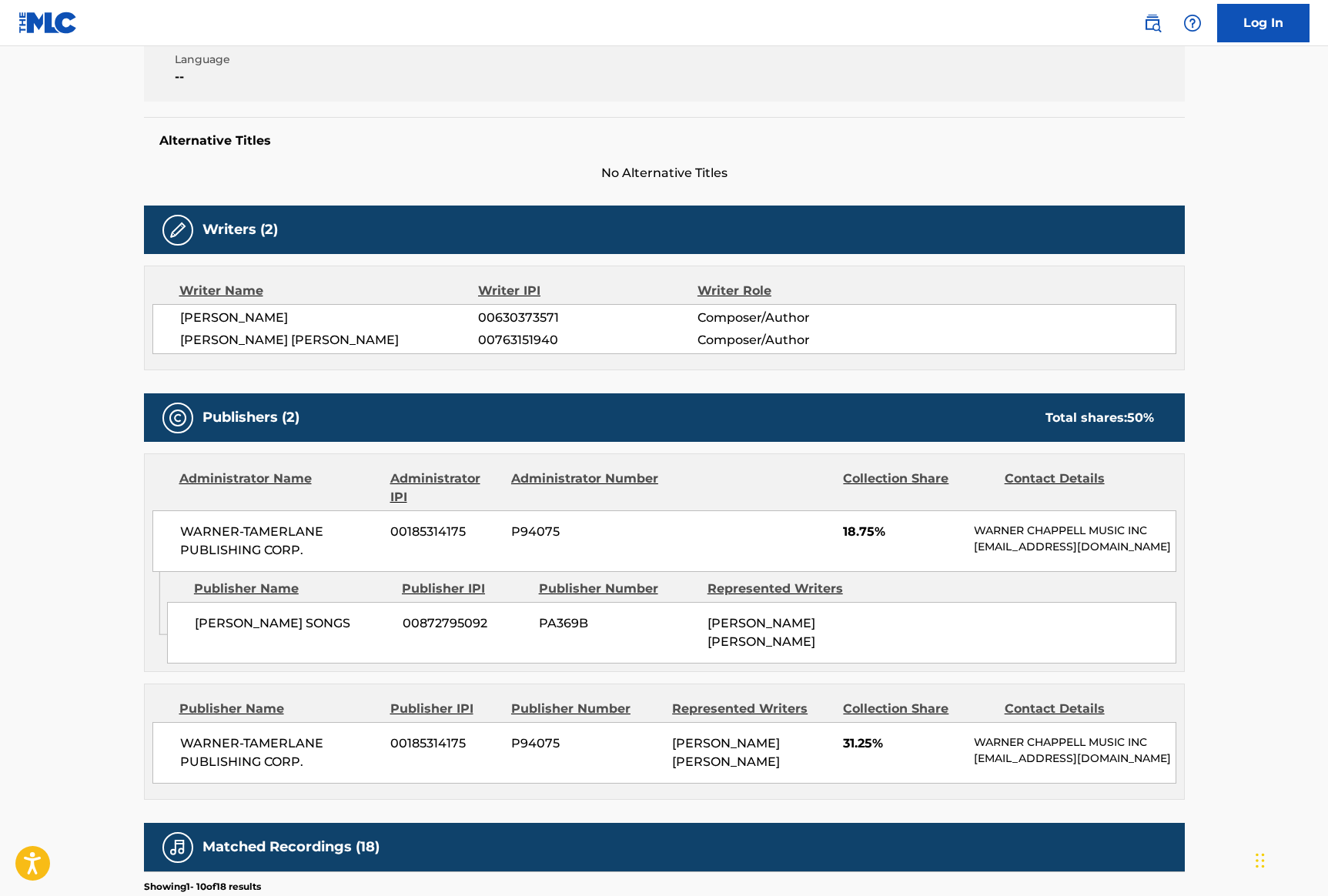
scroll to position [343, 0]
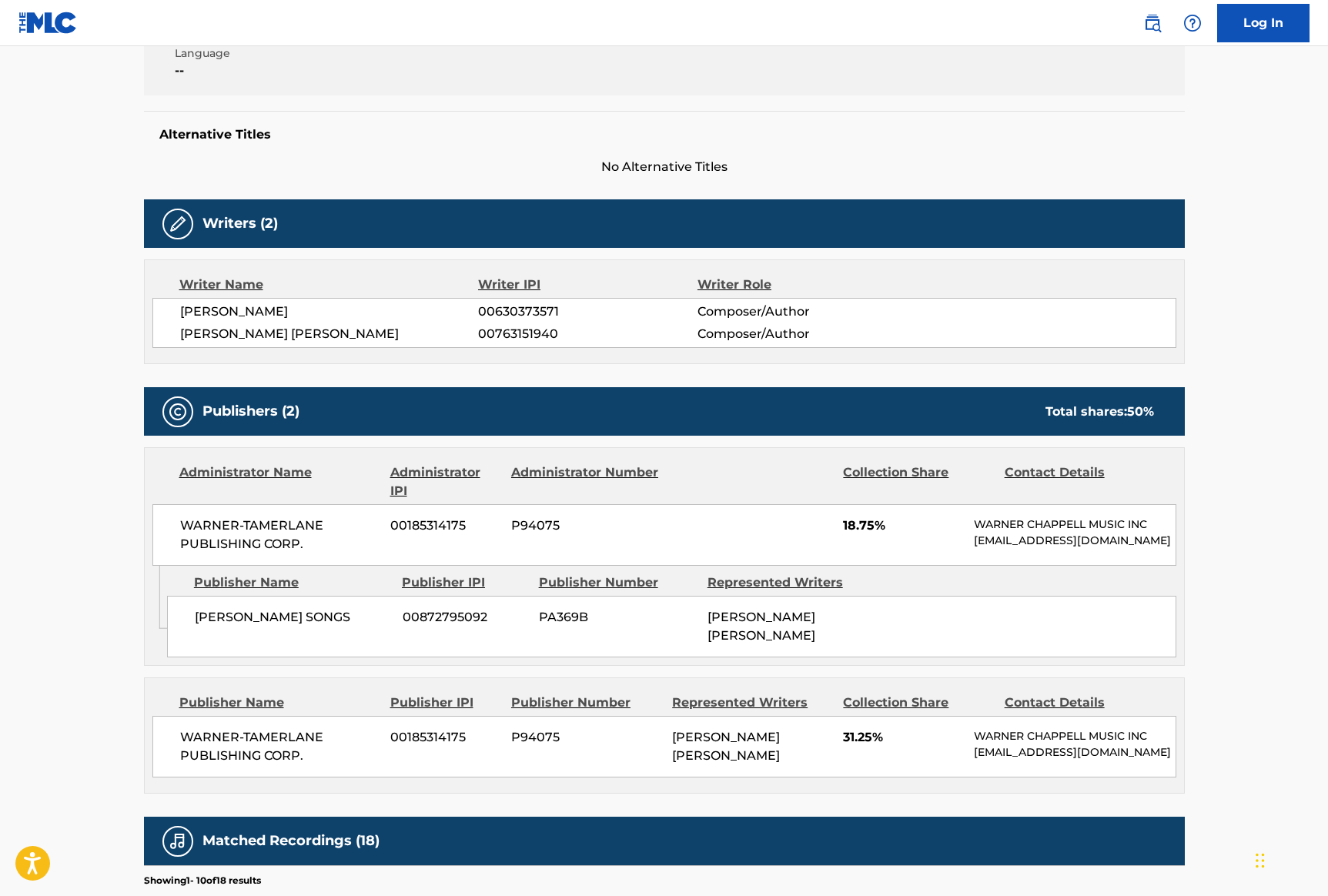
drag, startPoint x: 197, startPoint y: 631, endPoint x: 362, endPoint y: 628, distance: 165.0
click at [362, 627] on span "[PERSON_NAME] SONGS" at bounding box center [293, 617] width 197 height 19
copy span "[PERSON_NAME] SONGS"
